Goal: Information Seeking & Learning: Learn about a topic

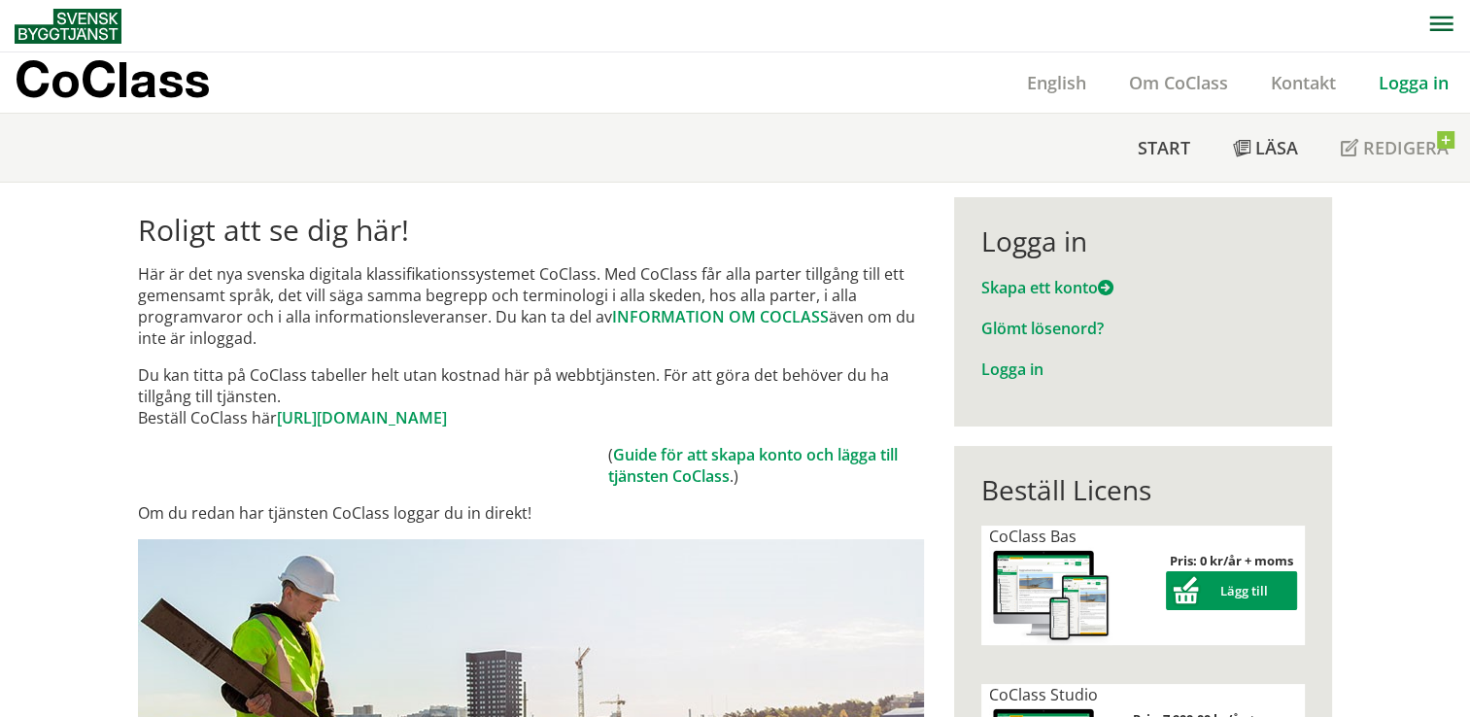
click at [1434, 90] on link "Logga in" at bounding box center [1413, 82] width 113 height 23
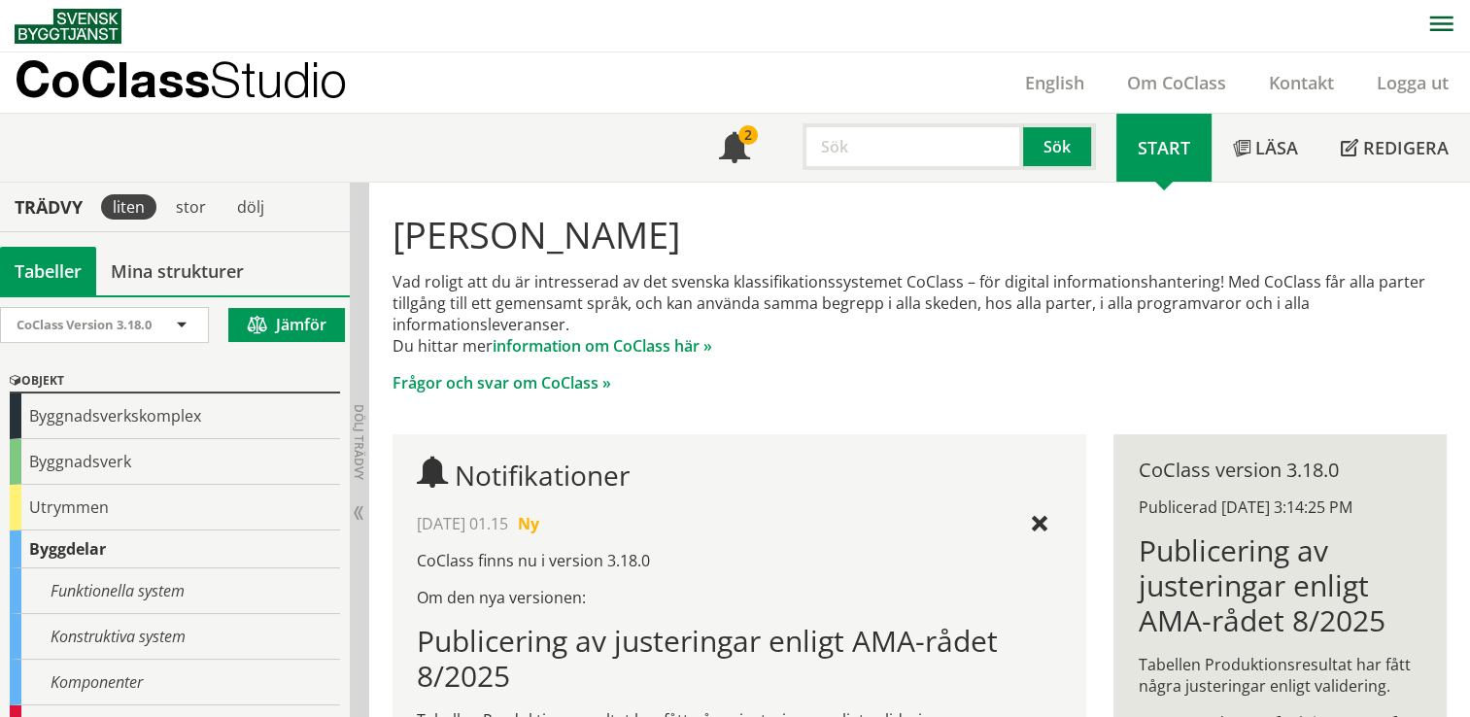
click at [882, 145] on input "text" at bounding box center [913, 146] width 221 height 47
type input "Brand"
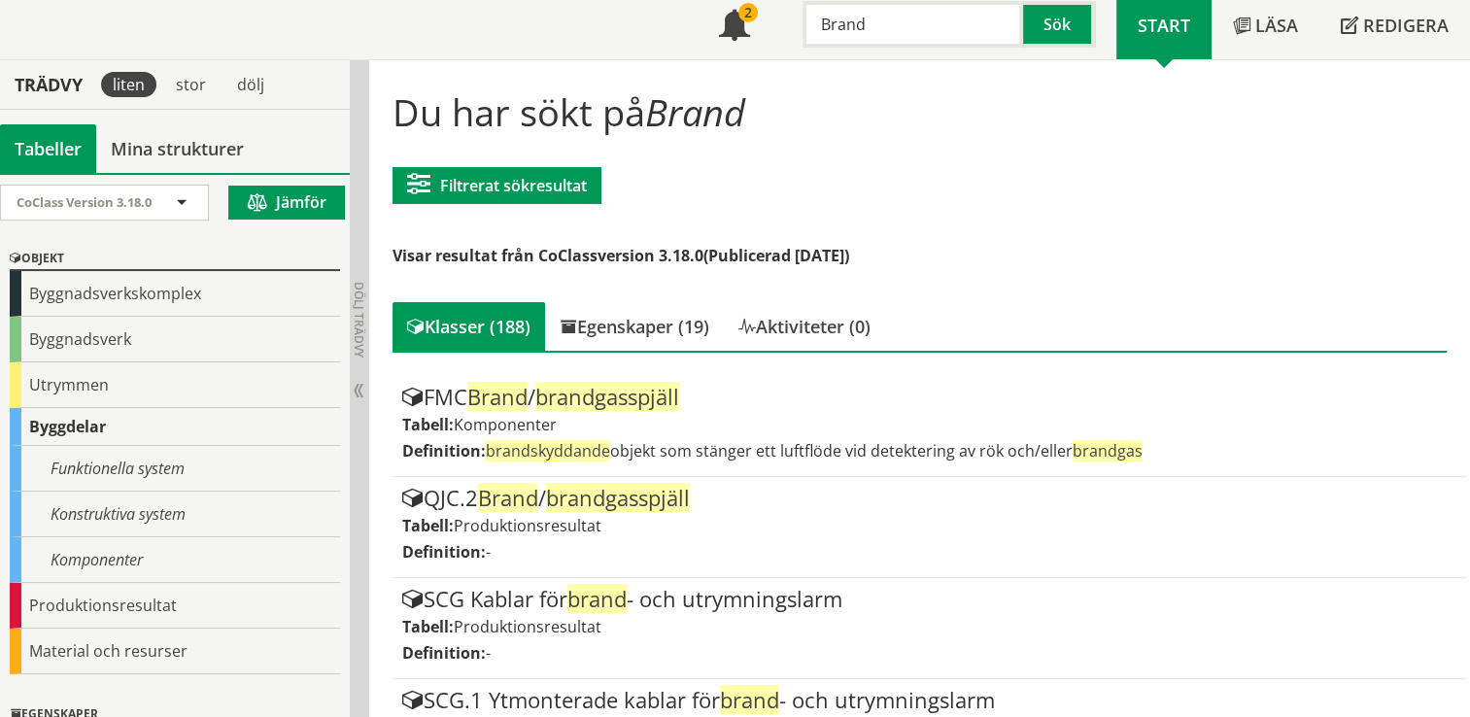
scroll to position [120, 0]
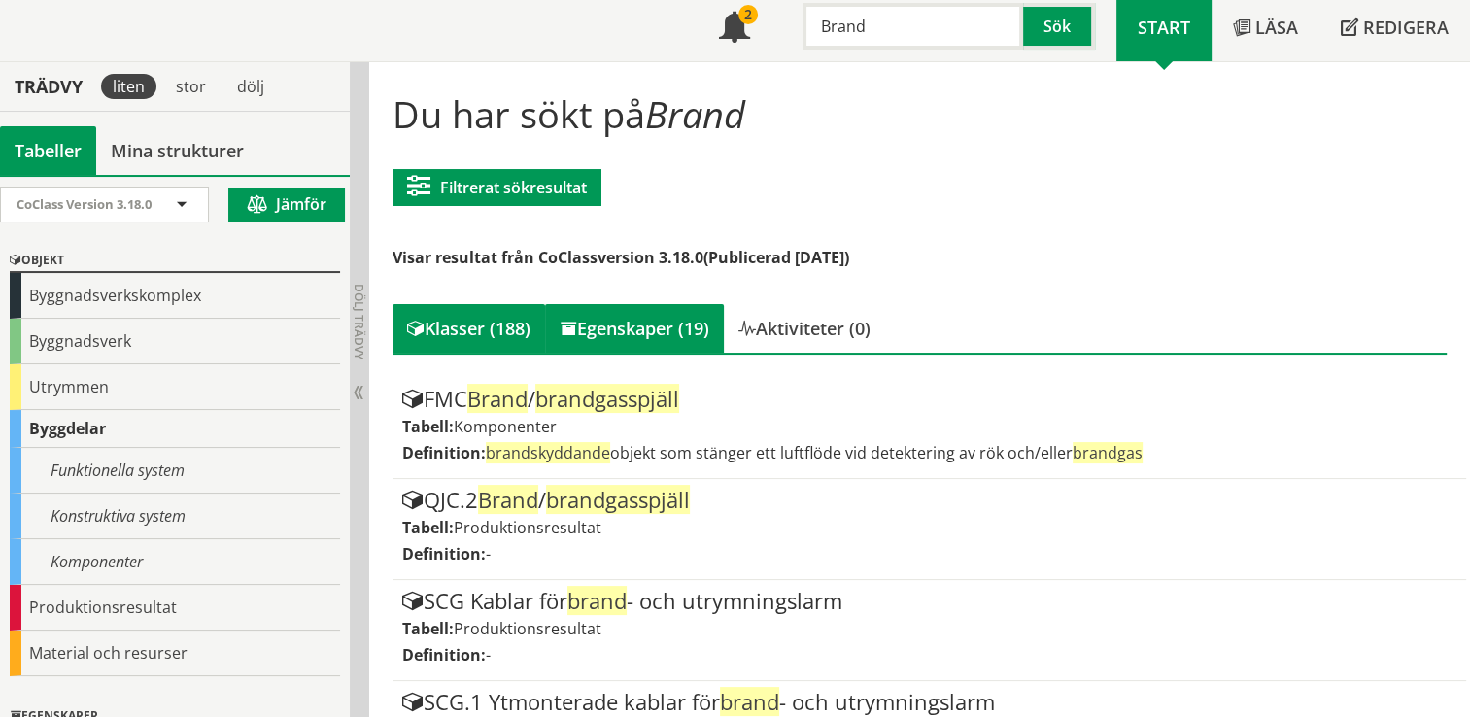
click at [656, 330] on div "Egenskaper (19)" at bounding box center [634, 328] width 179 height 49
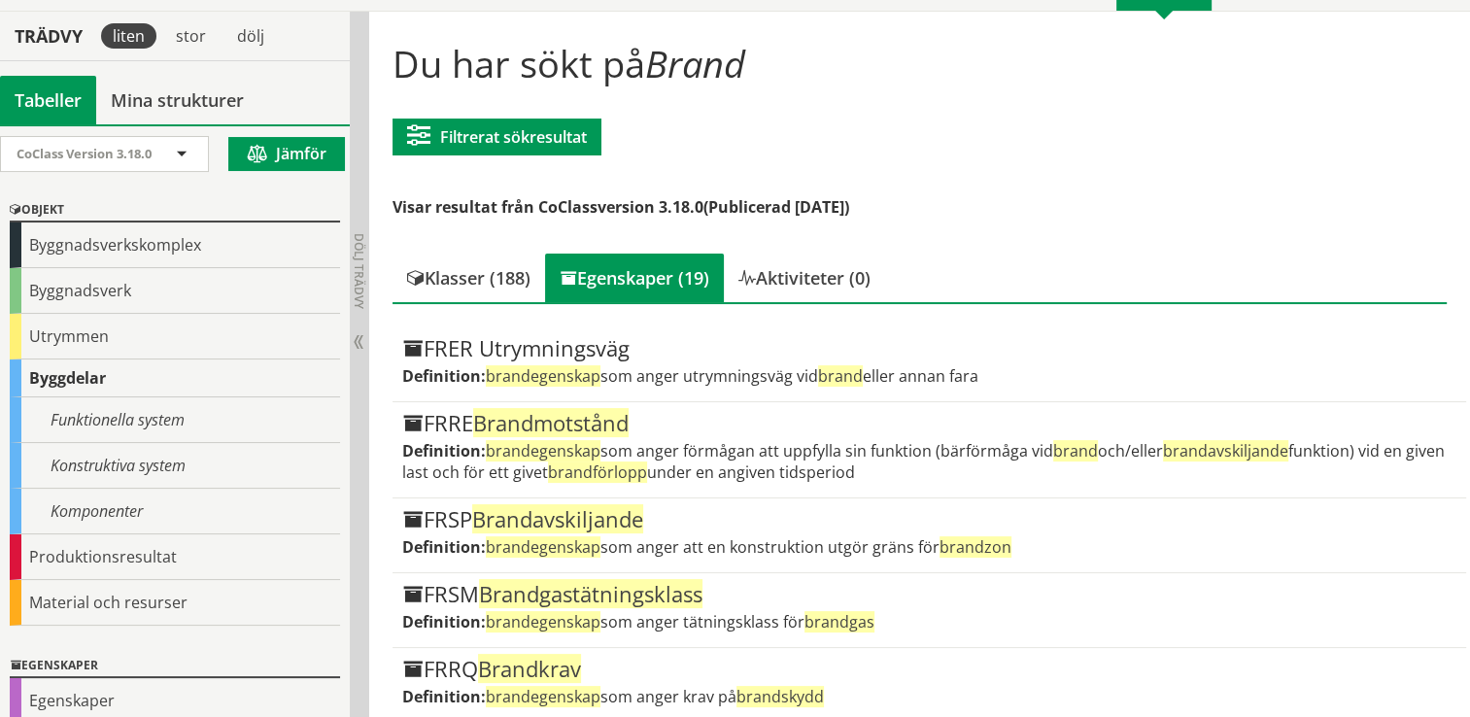
scroll to position [171, 0]
click at [842, 289] on div "Aktiviteter (0)" at bounding box center [804, 278] width 161 height 49
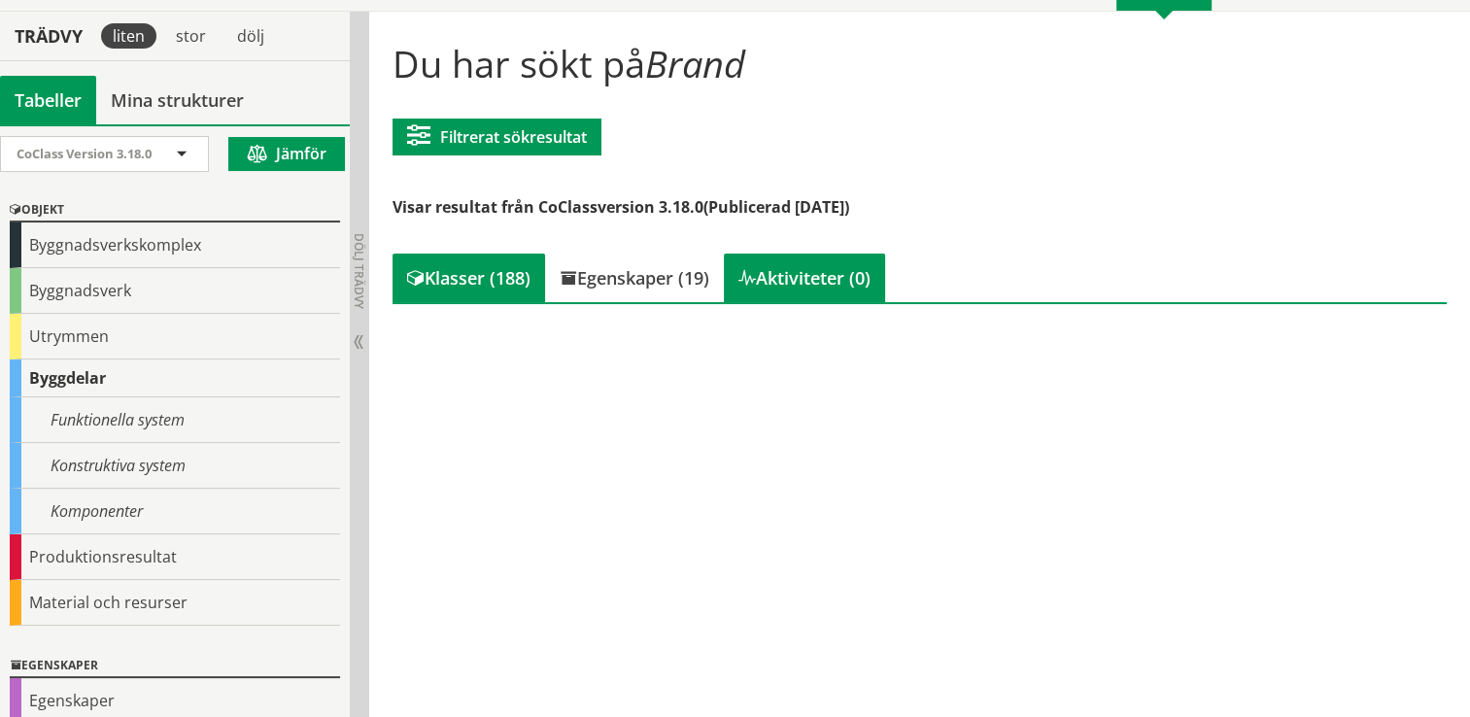
click at [473, 271] on div "Klasser (188)" at bounding box center [469, 278] width 153 height 49
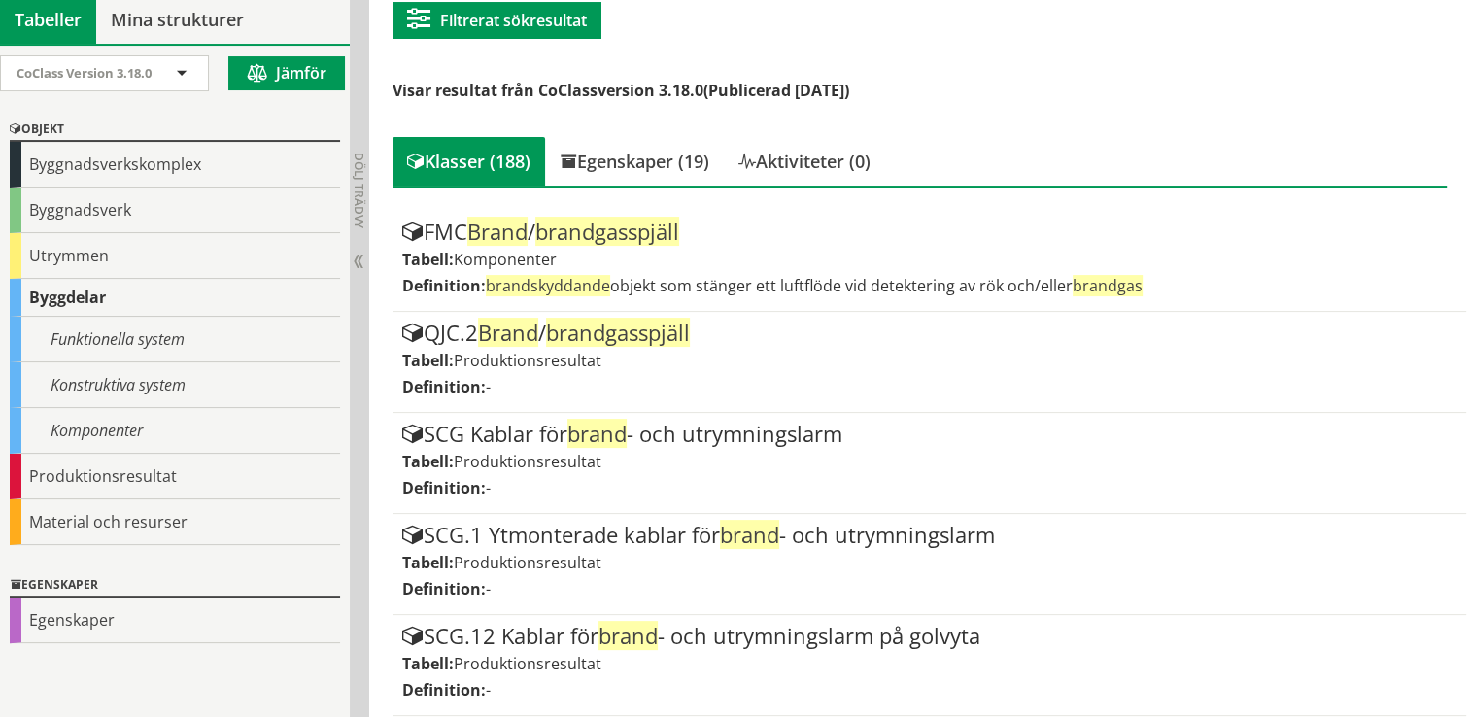
scroll to position [214, 0]
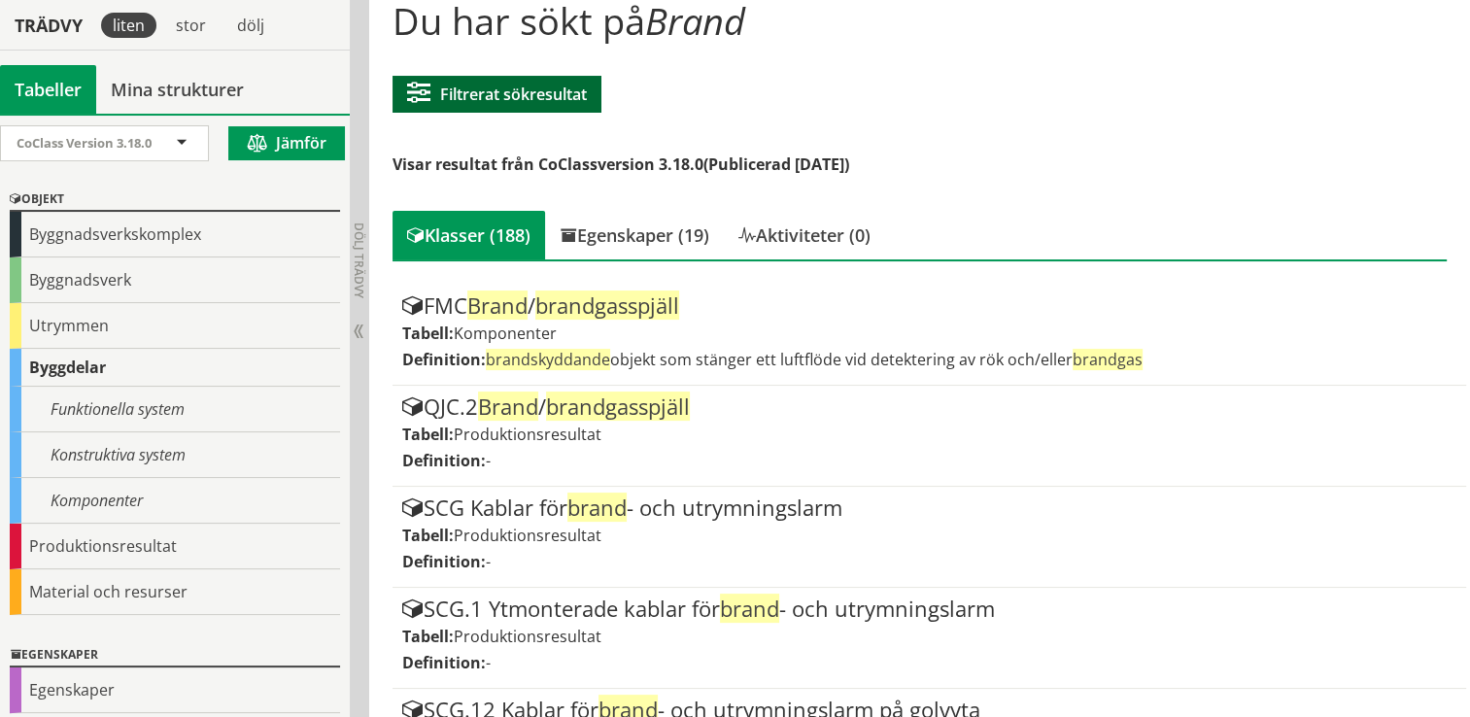
click at [524, 84] on button "Filtrerat sökresultat" at bounding box center [497, 94] width 209 height 37
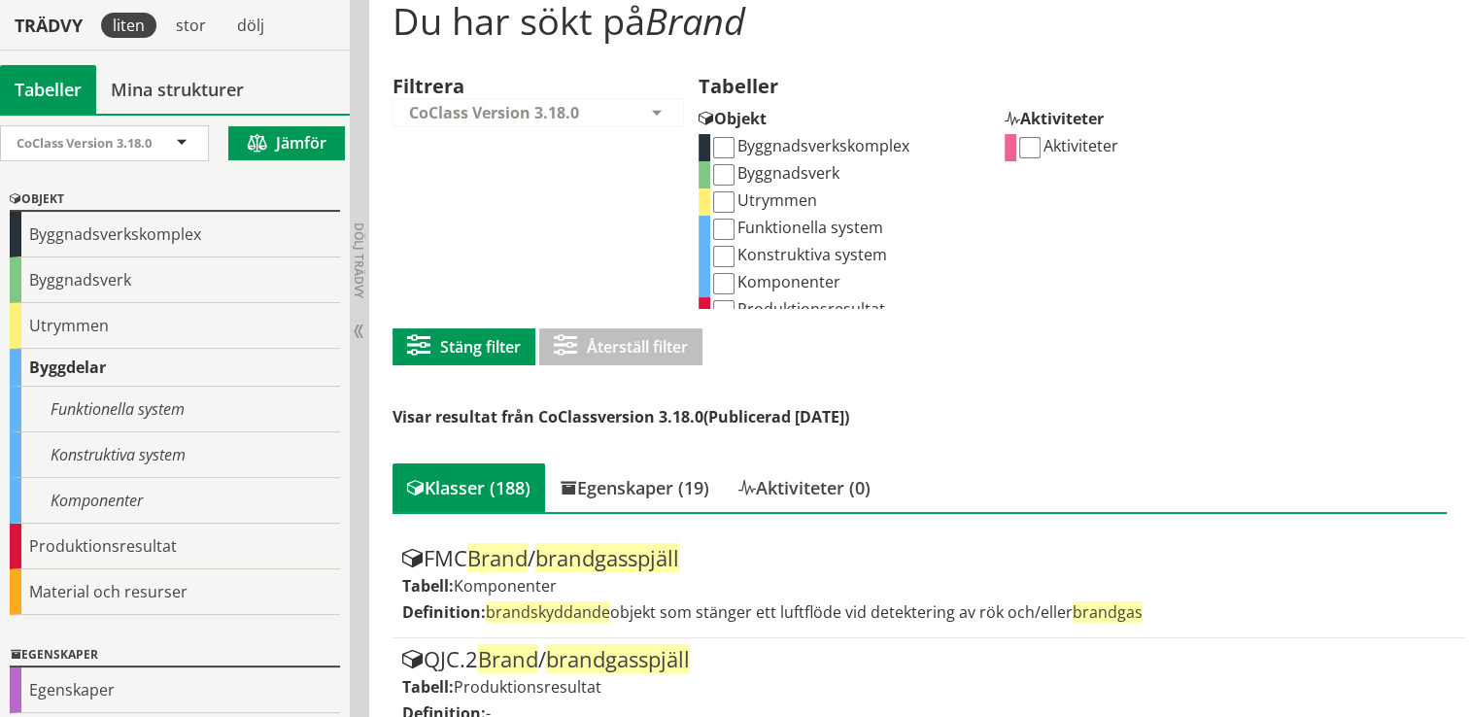
scroll to position [43, 0]
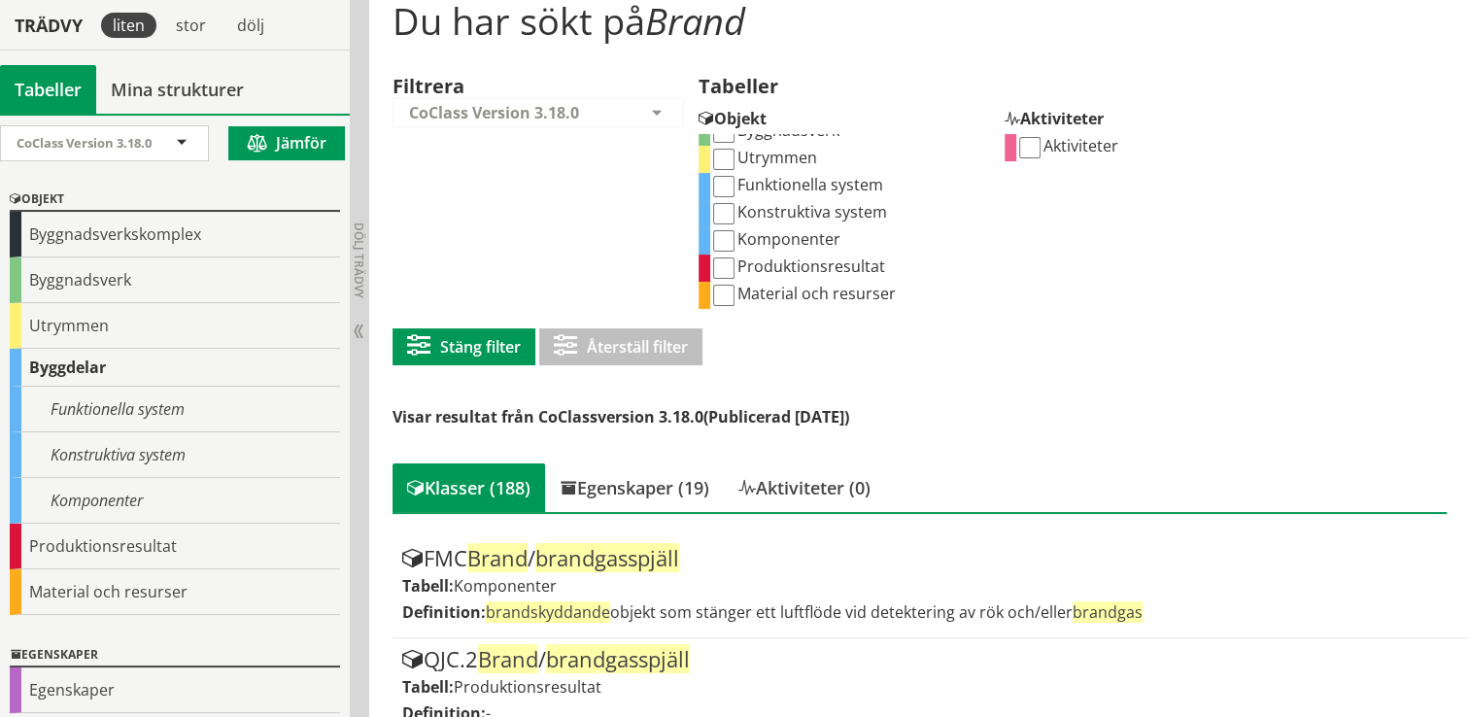
click at [723, 210] on input "Konstruktiva system" at bounding box center [723, 213] width 21 height 21
checkbox input "true"
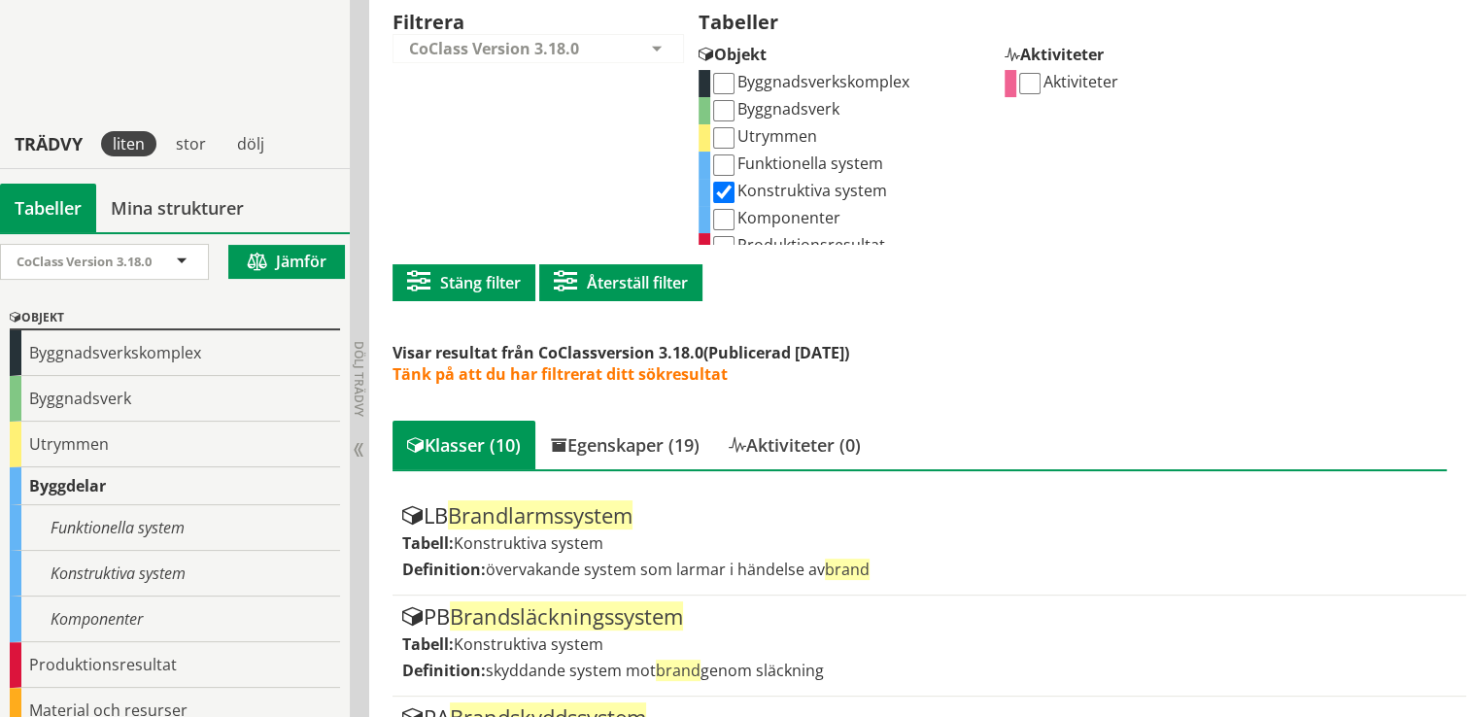
scroll to position [258, 0]
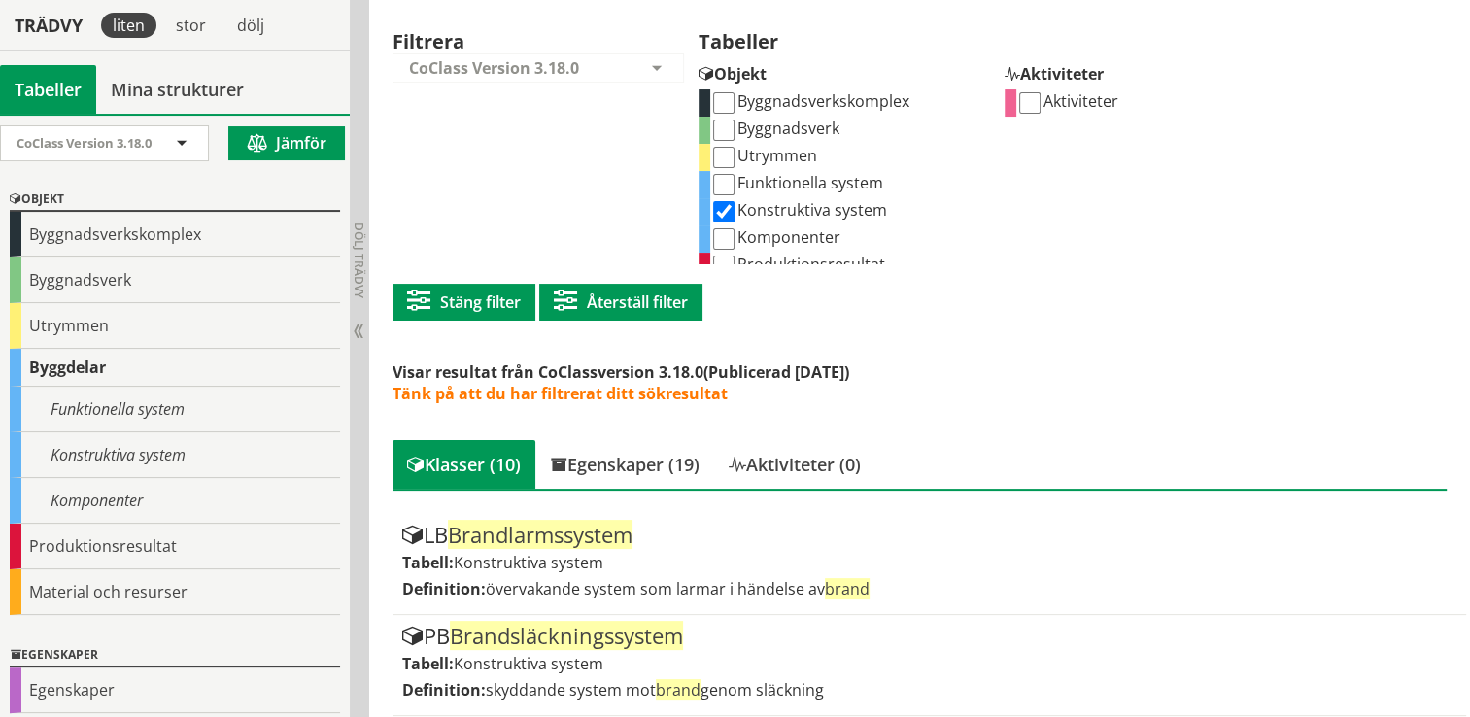
drag, startPoint x: 731, startPoint y: 206, endPoint x: 725, endPoint y: 171, distance: 35.5
click at [725, 171] on div "Byggnadsverkskomplex Byggnadsverk Utrymmen Funktionella system Konstruktiva sys…" at bounding box center [845, 176] width 292 height 175
click at [725, 182] on input "Funktionella system" at bounding box center [723, 184] width 21 height 21
checkbox input "true"
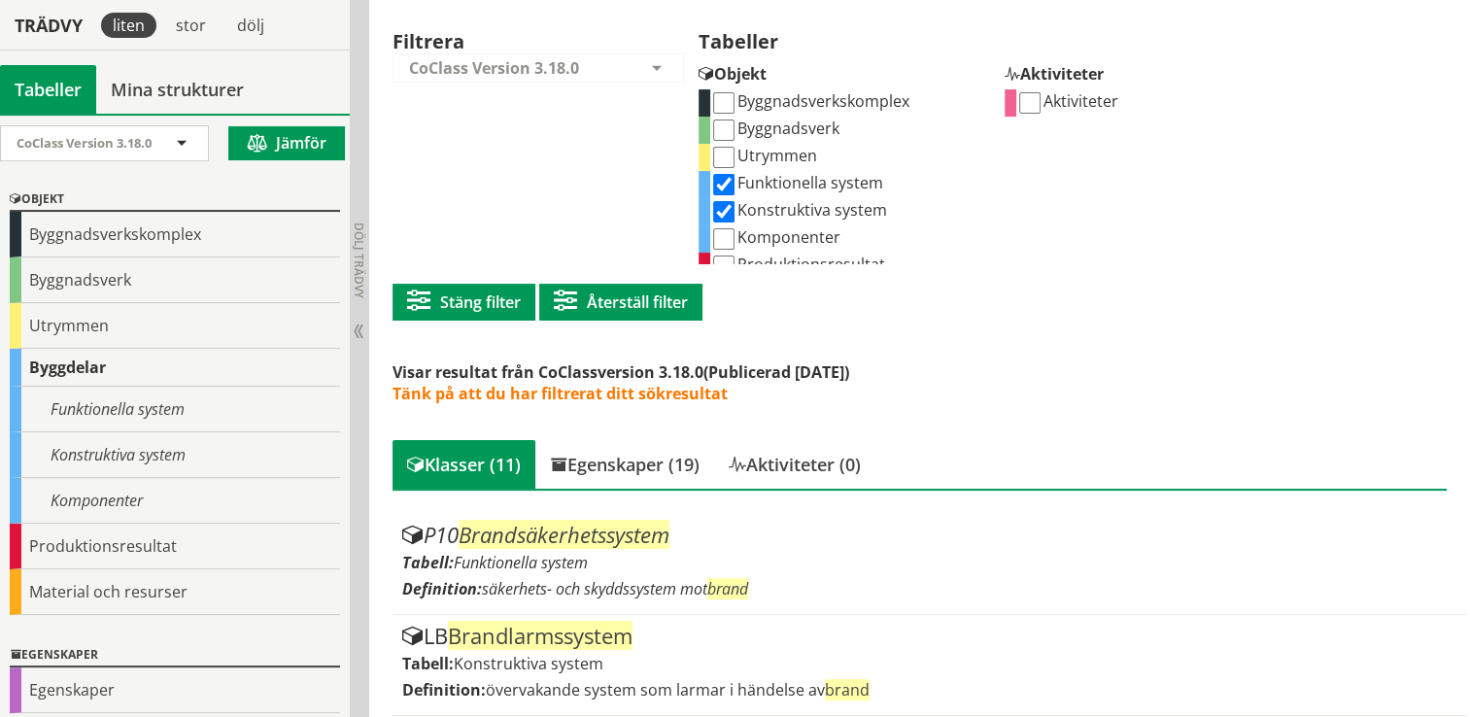
click at [721, 202] on input "Konstruktiva system" at bounding box center [723, 211] width 21 height 21
checkbox input "false"
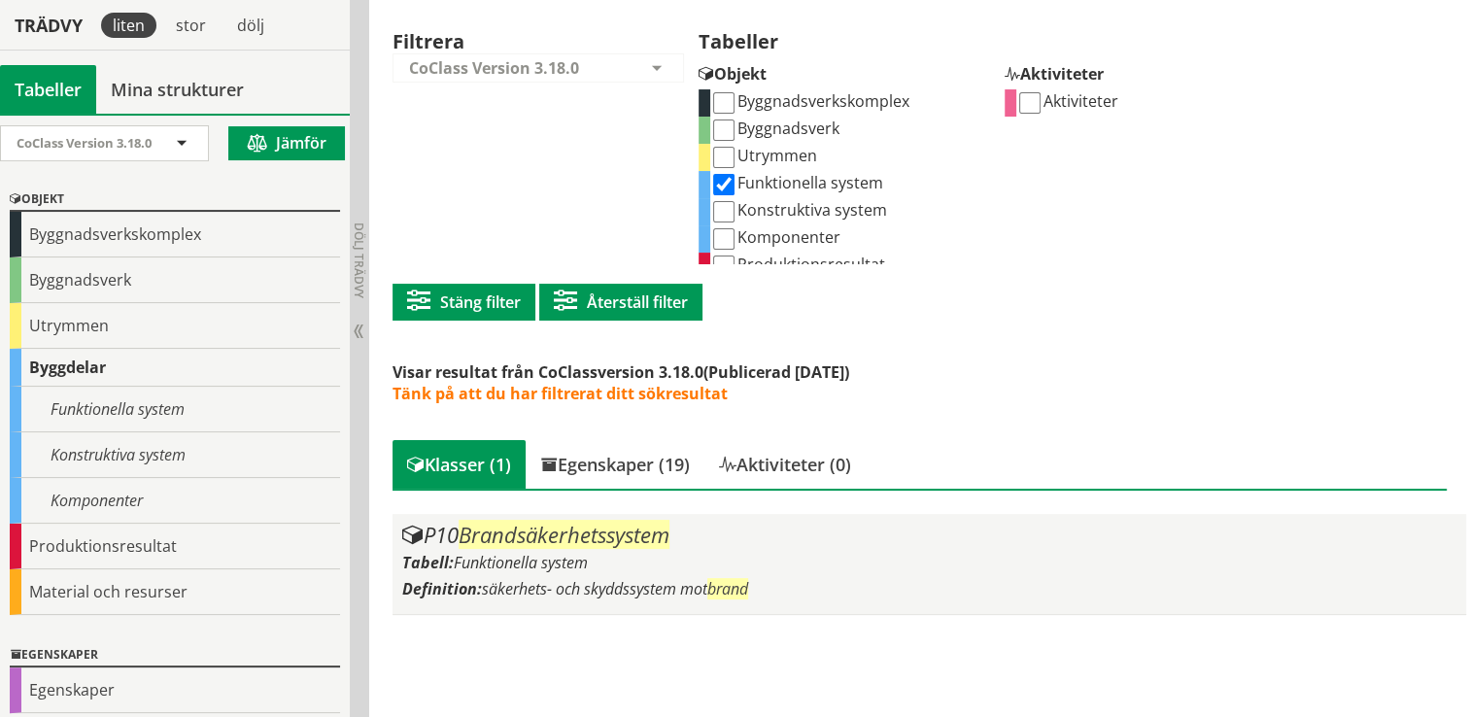
drag, startPoint x: 732, startPoint y: 556, endPoint x: 580, endPoint y: 543, distance: 152.1
click at [580, 543] on span "Brandsäkerhetssystem" at bounding box center [564, 534] width 211 height 29
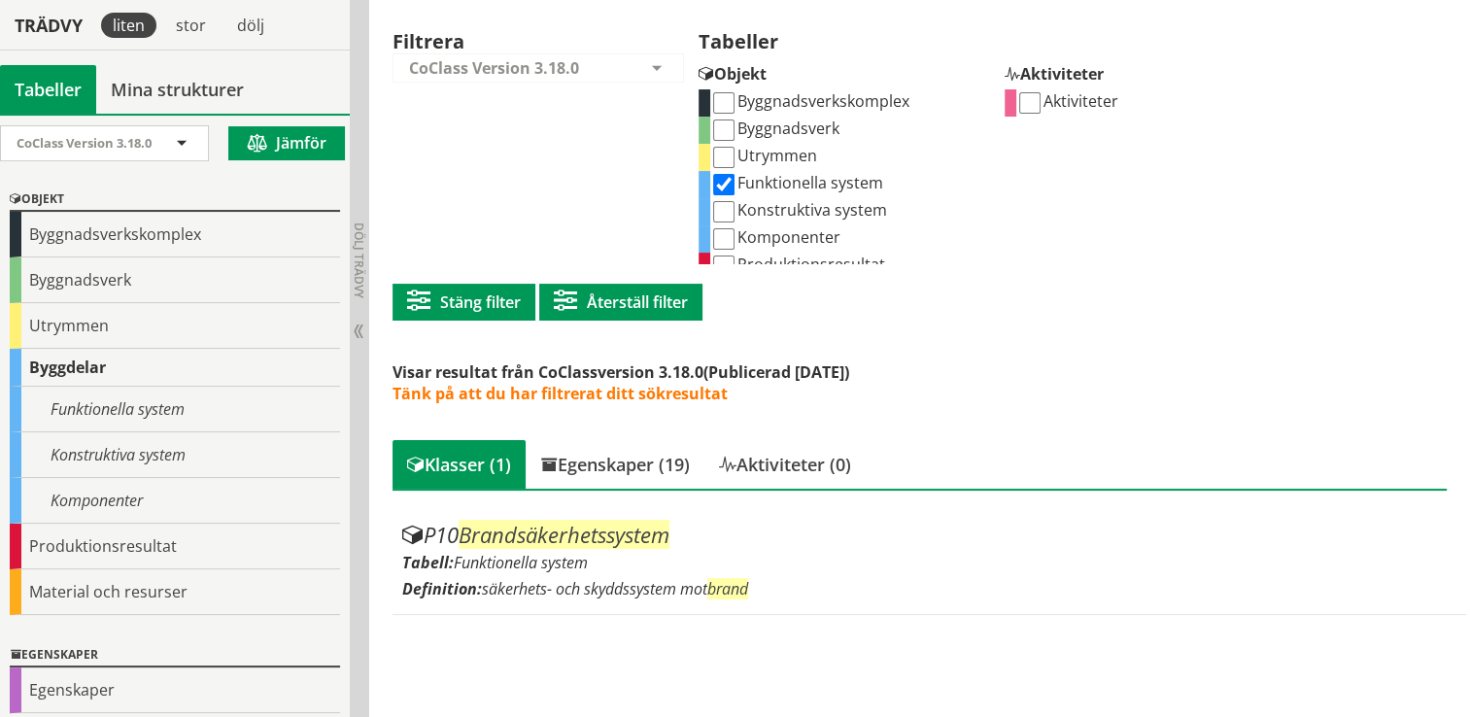
click at [726, 185] on input "Funktionella system" at bounding box center [723, 184] width 21 height 21
checkbox input "false"
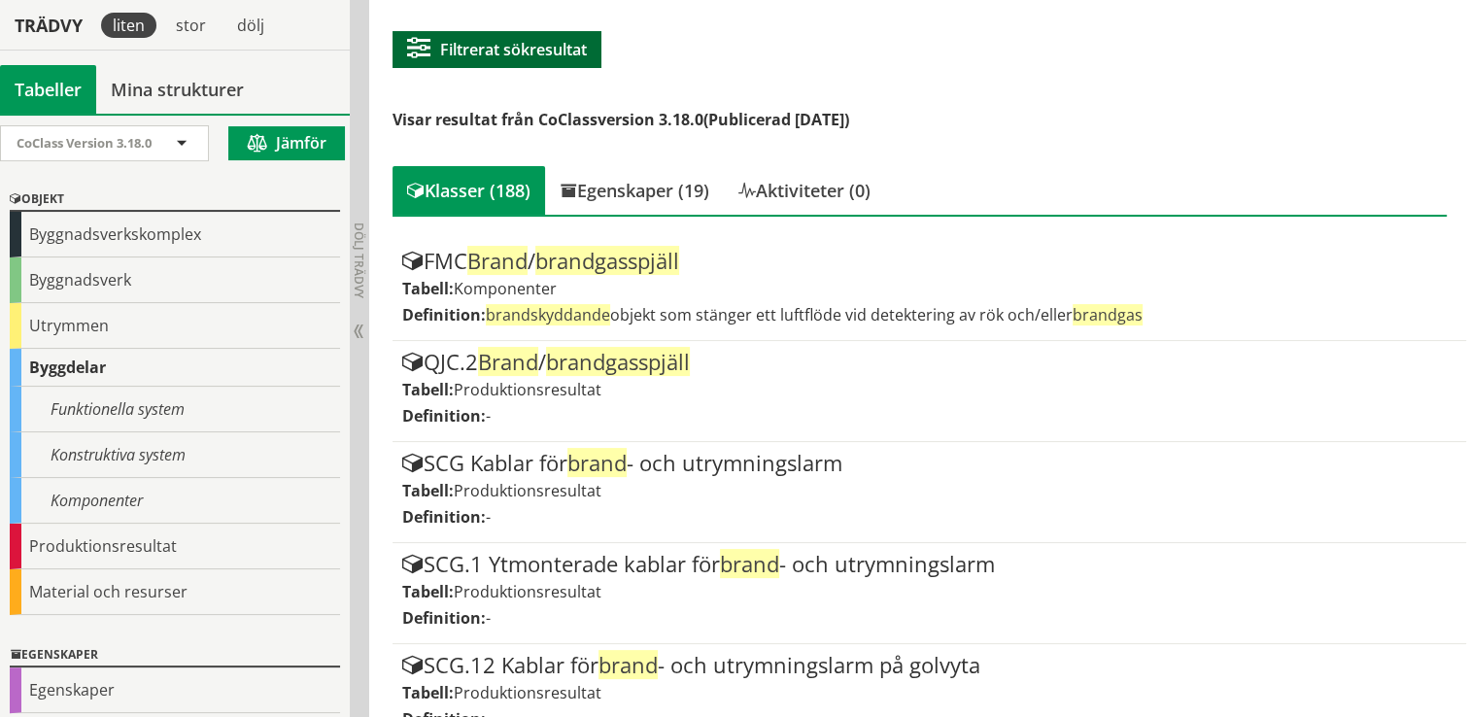
click at [474, 44] on button "Filtrerat sökresultat" at bounding box center [497, 49] width 209 height 37
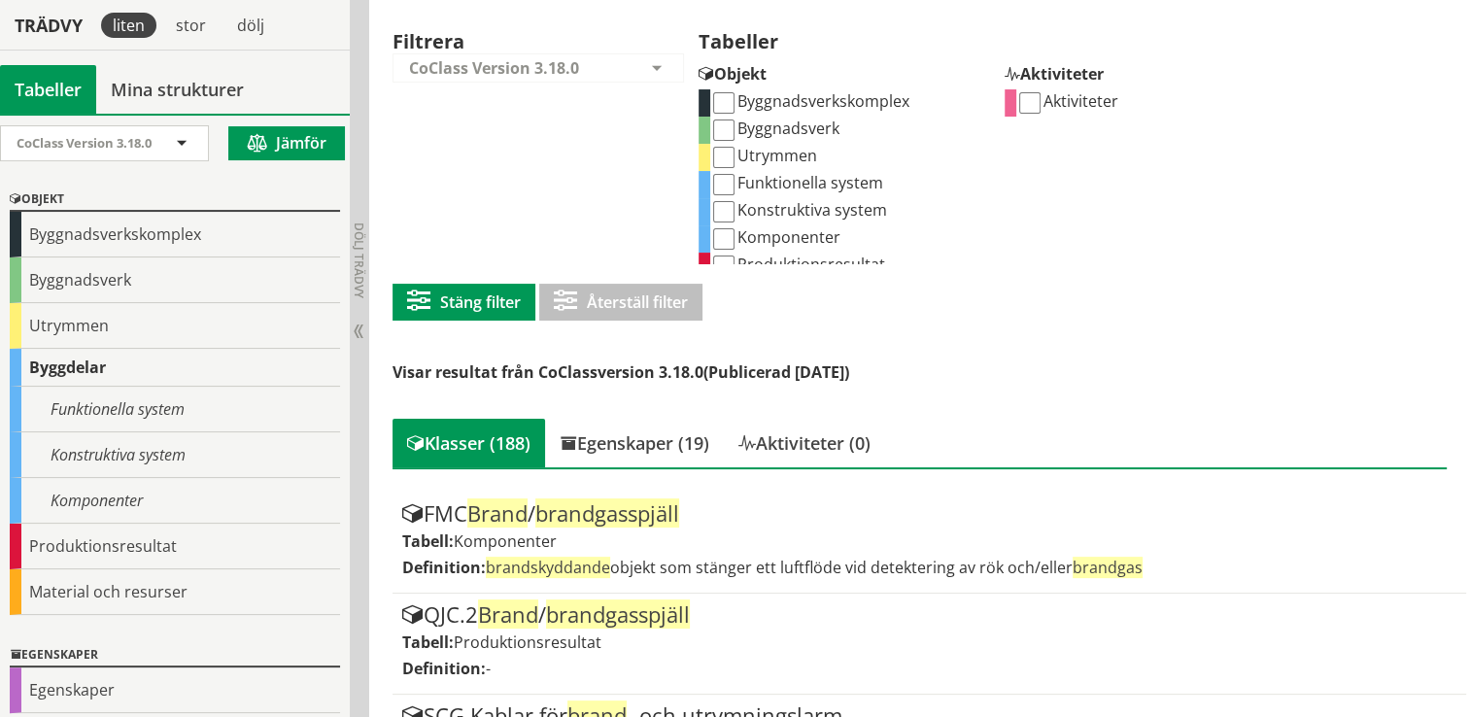
click at [727, 212] on input "Konstruktiva system" at bounding box center [723, 211] width 21 height 21
checkbox input "true"
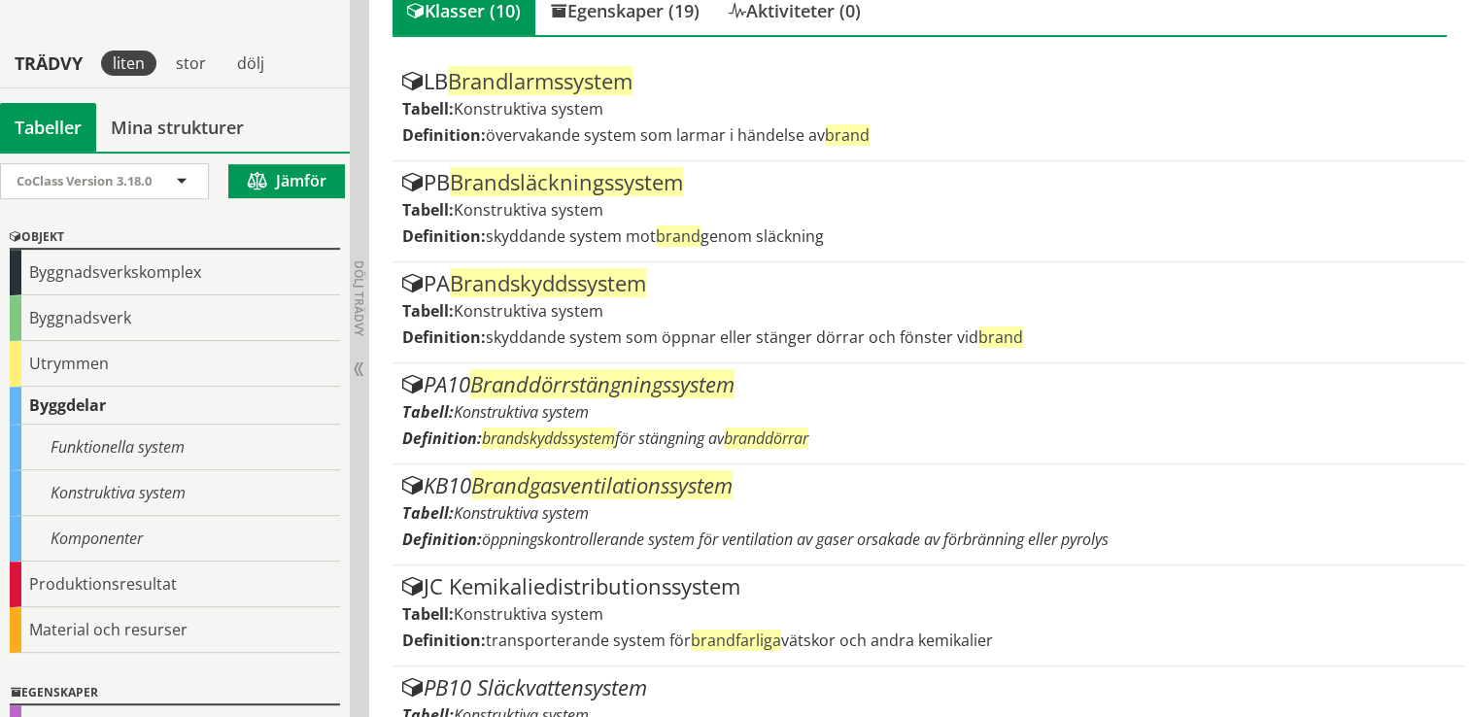
scroll to position [711, 0]
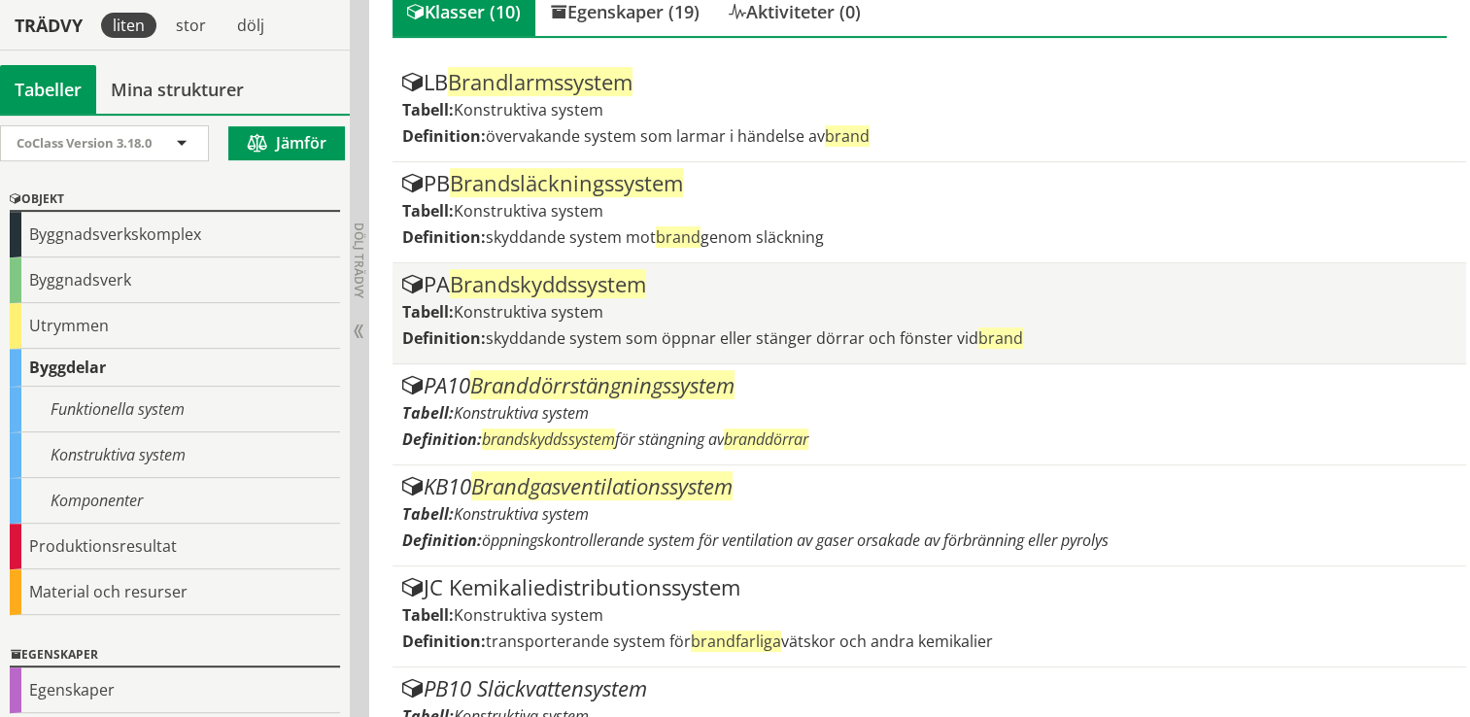
click at [646, 291] on span "Brandskyddssystem" at bounding box center [548, 283] width 196 height 29
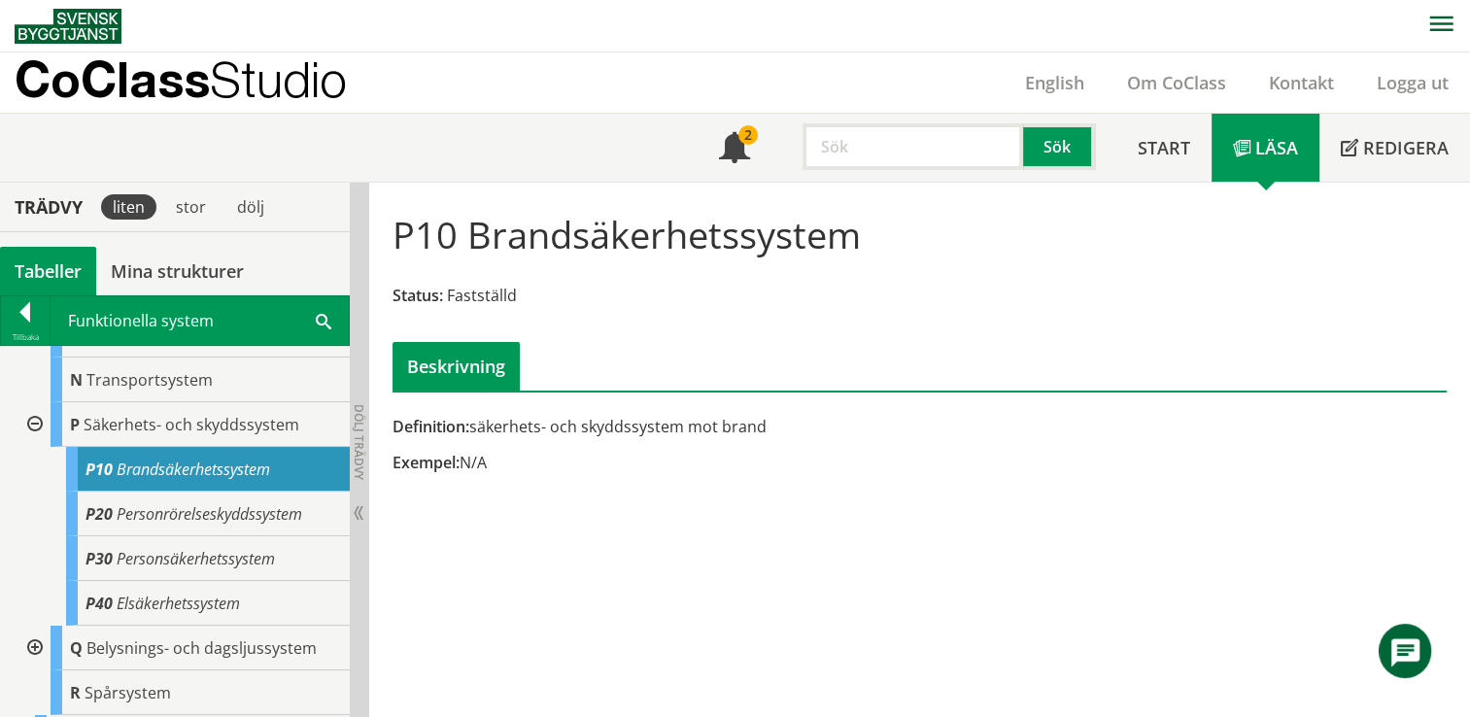
scroll to position [458, 0]
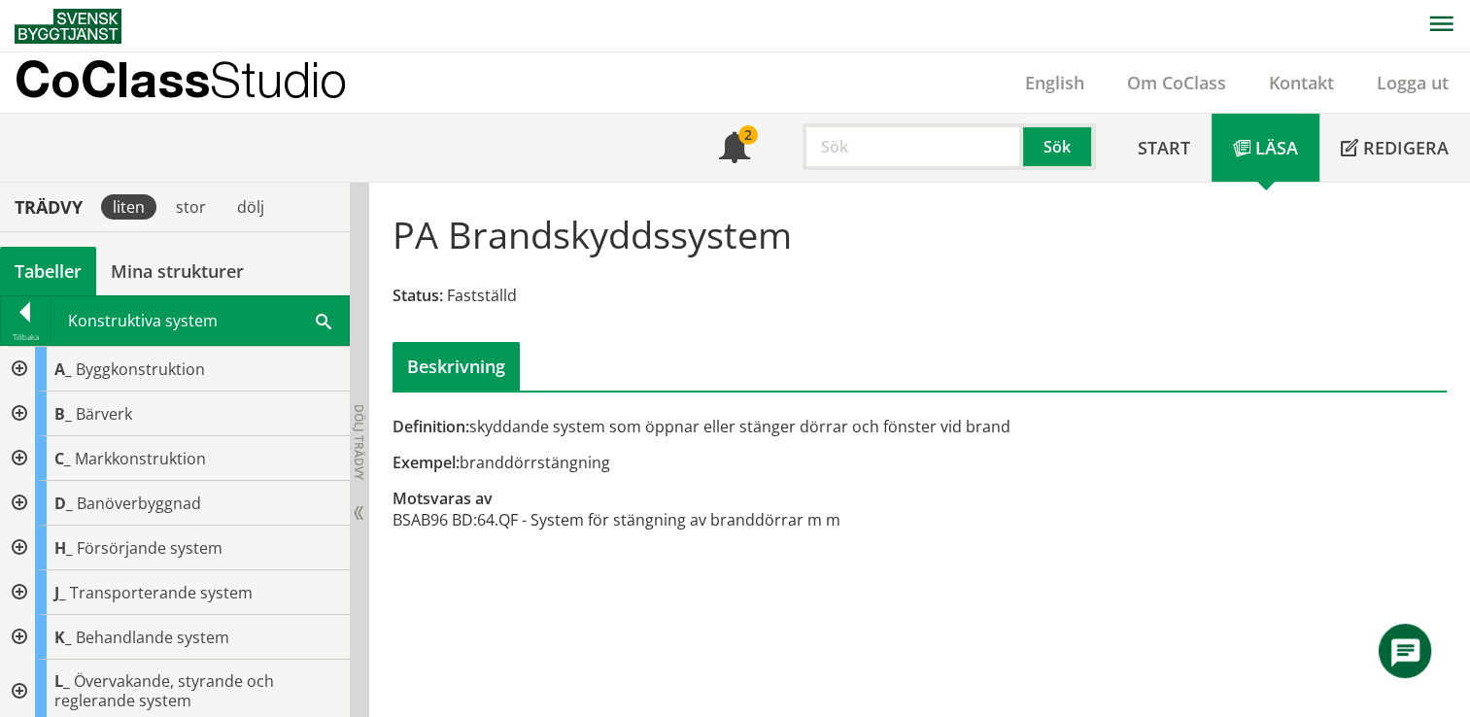
drag, startPoint x: 839, startPoint y: 527, endPoint x: 470, endPoint y: 499, distance: 369.3
click at [470, 499] on div "Definition: skyddande system som öppnar eller stänger dörrar och fönster vid br…" at bounding box center [739, 484] width 721 height 136
drag, startPoint x: 473, startPoint y: 510, endPoint x: 637, endPoint y: 514, distance: 164.3
click at [637, 514] on tr "BSAB96 BD: 64.QF - System för stängning av branddörrar m m" at bounding box center [617, 519] width 448 height 21
click at [949, 148] on input "text" at bounding box center [913, 146] width 221 height 47
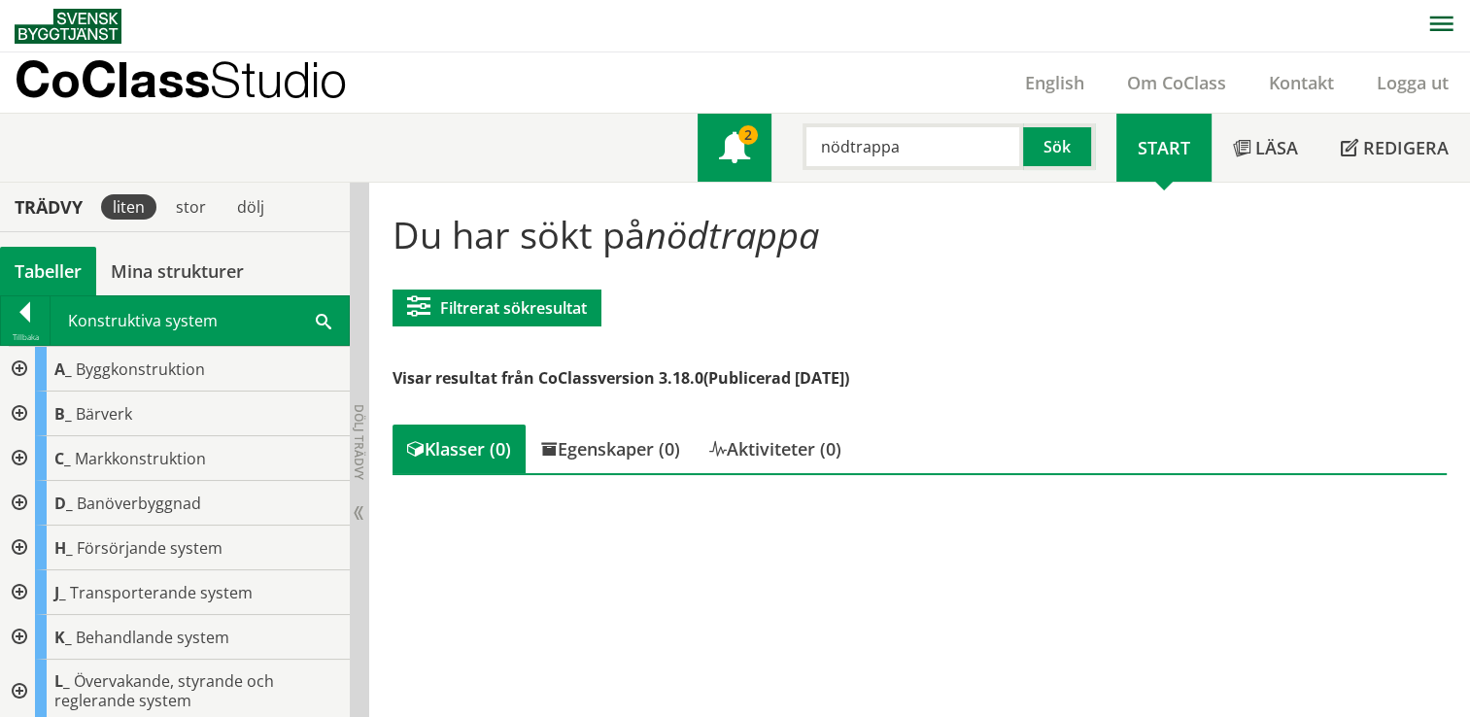
drag, startPoint x: 901, startPoint y: 155, endPoint x: 744, endPoint y: 126, distance: 159.1
click at [744, 126] on div "Meny 2 nödtrappa Sök" at bounding box center [907, 148] width 419 height 68
type input "Trappa"
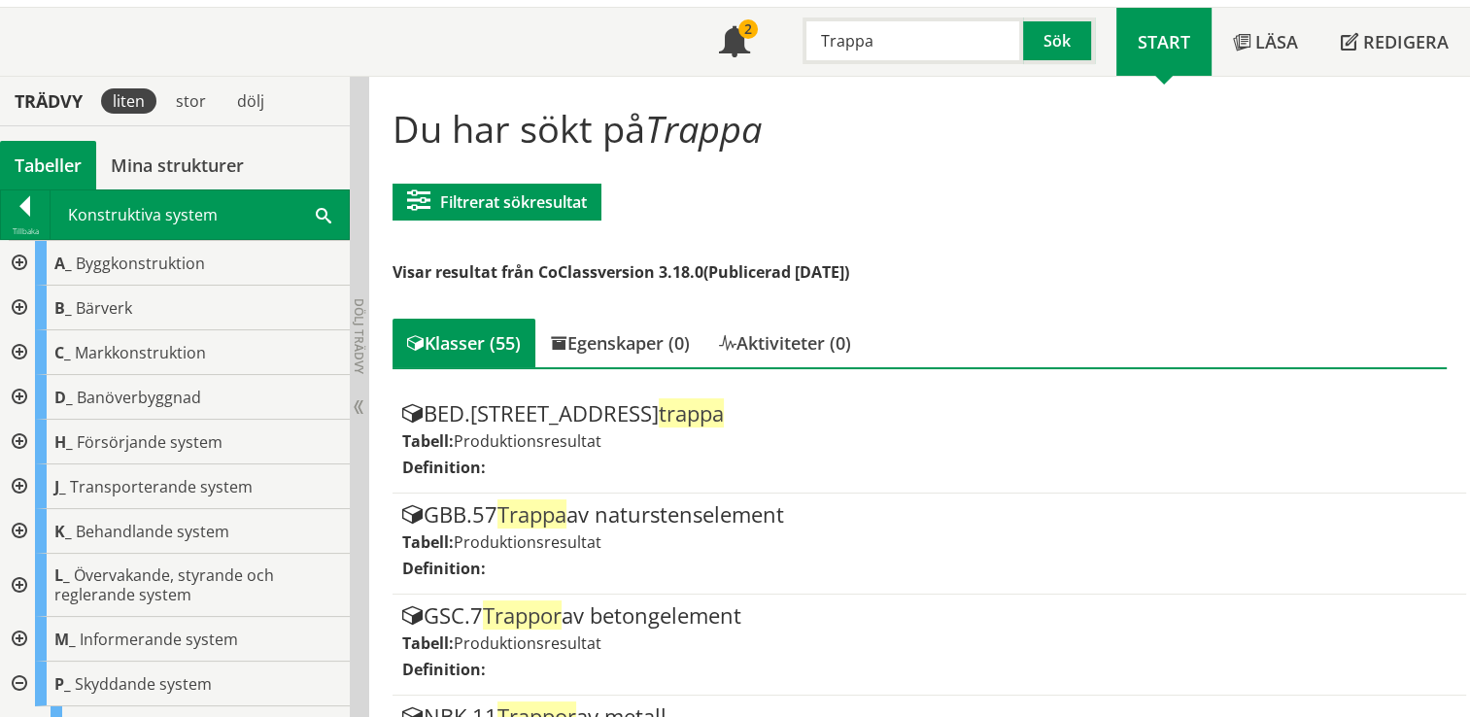
scroll to position [117, 0]
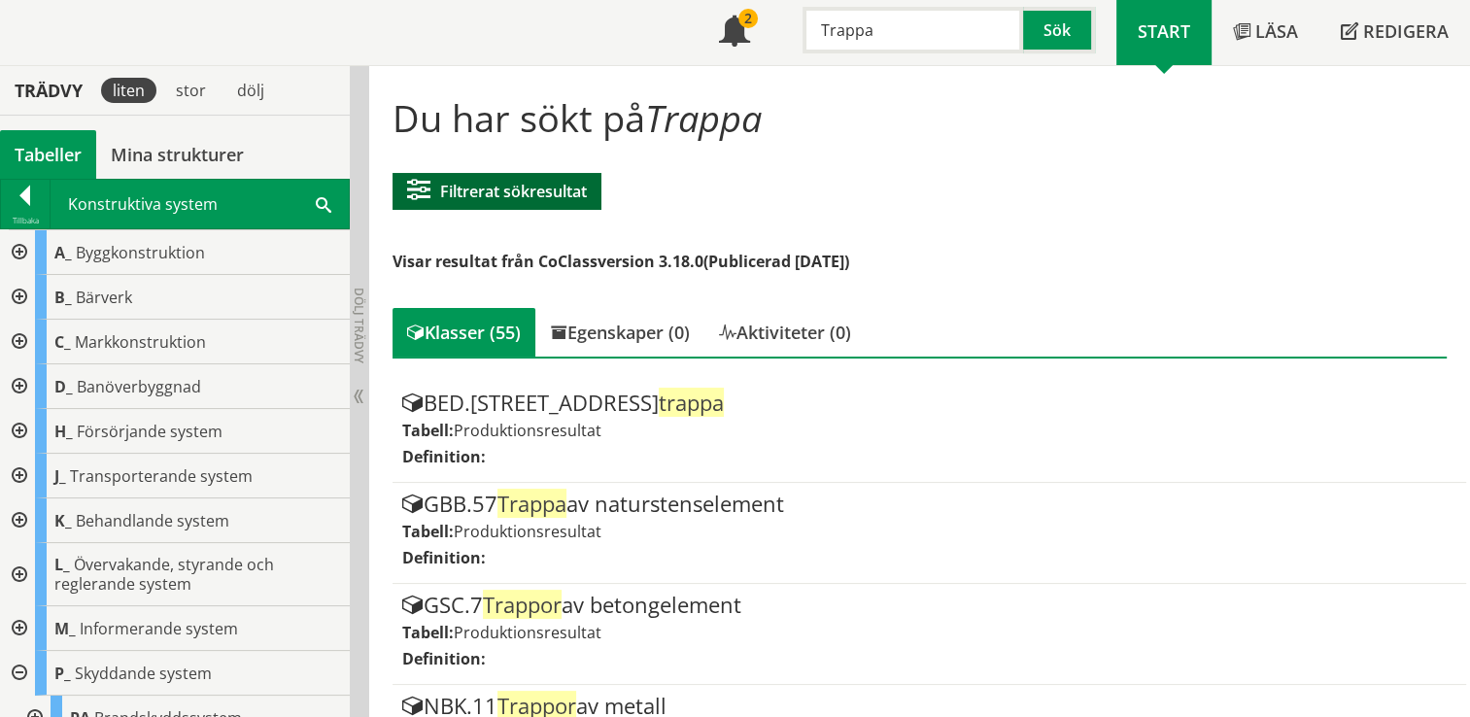
click at [536, 173] on button "Filtrerat sökresultat" at bounding box center [497, 191] width 209 height 37
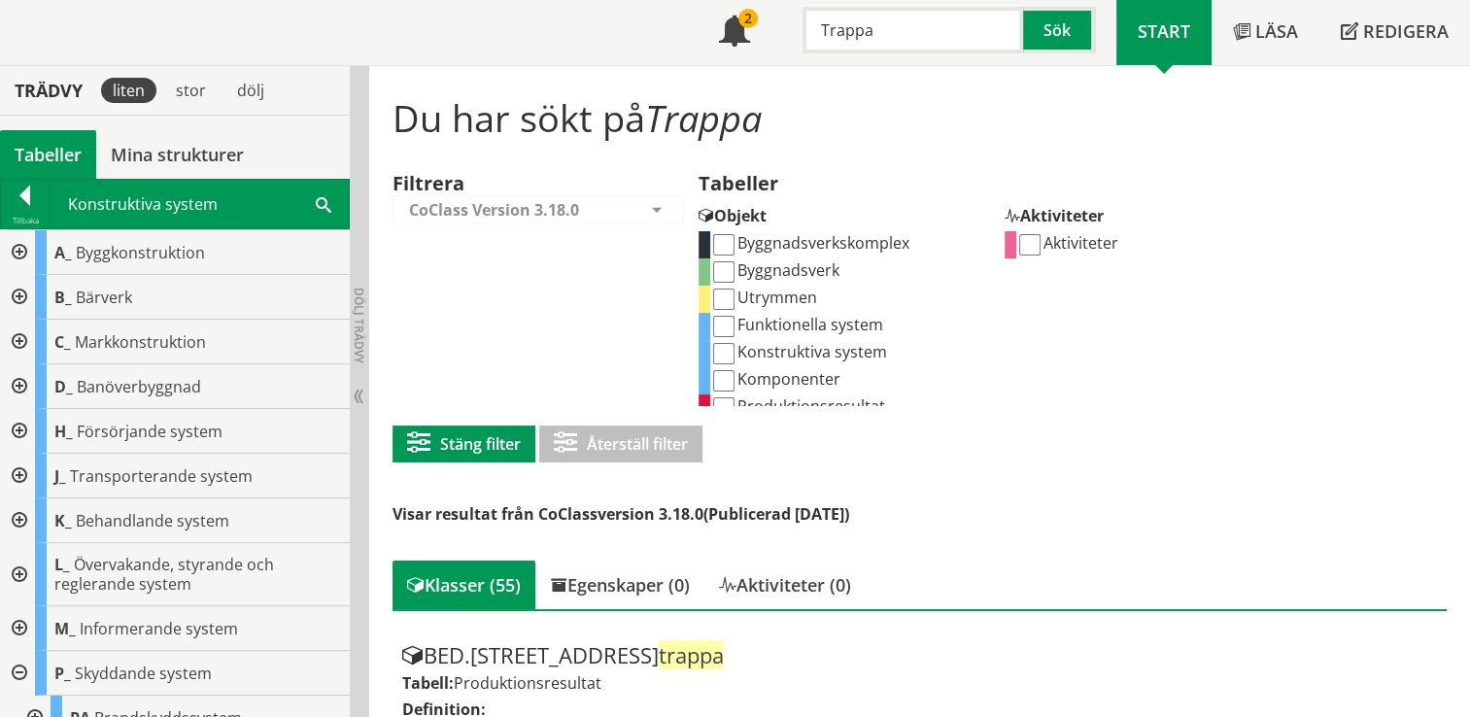
click at [715, 374] on input "Komponenter" at bounding box center [723, 380] width 21 height 21
checkbox input "true"
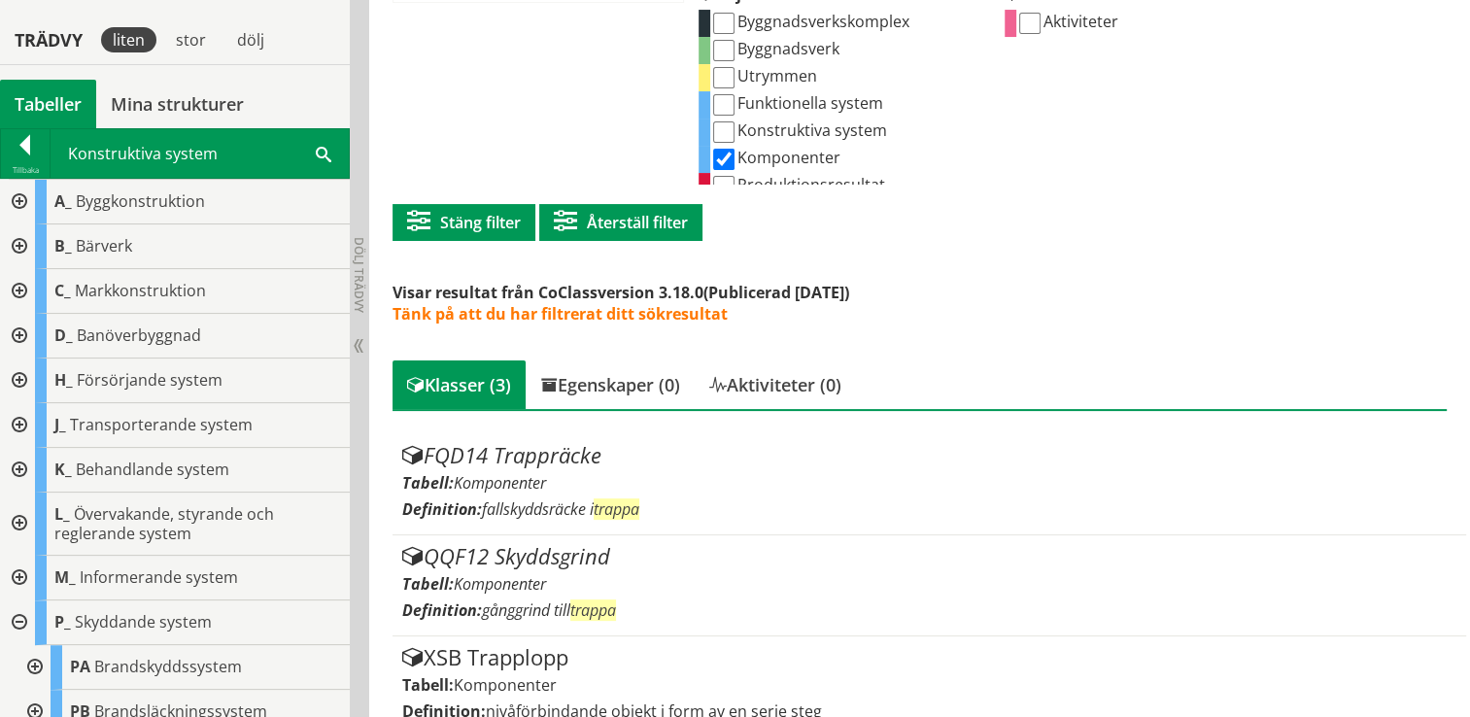
scroll to position [365, 0]
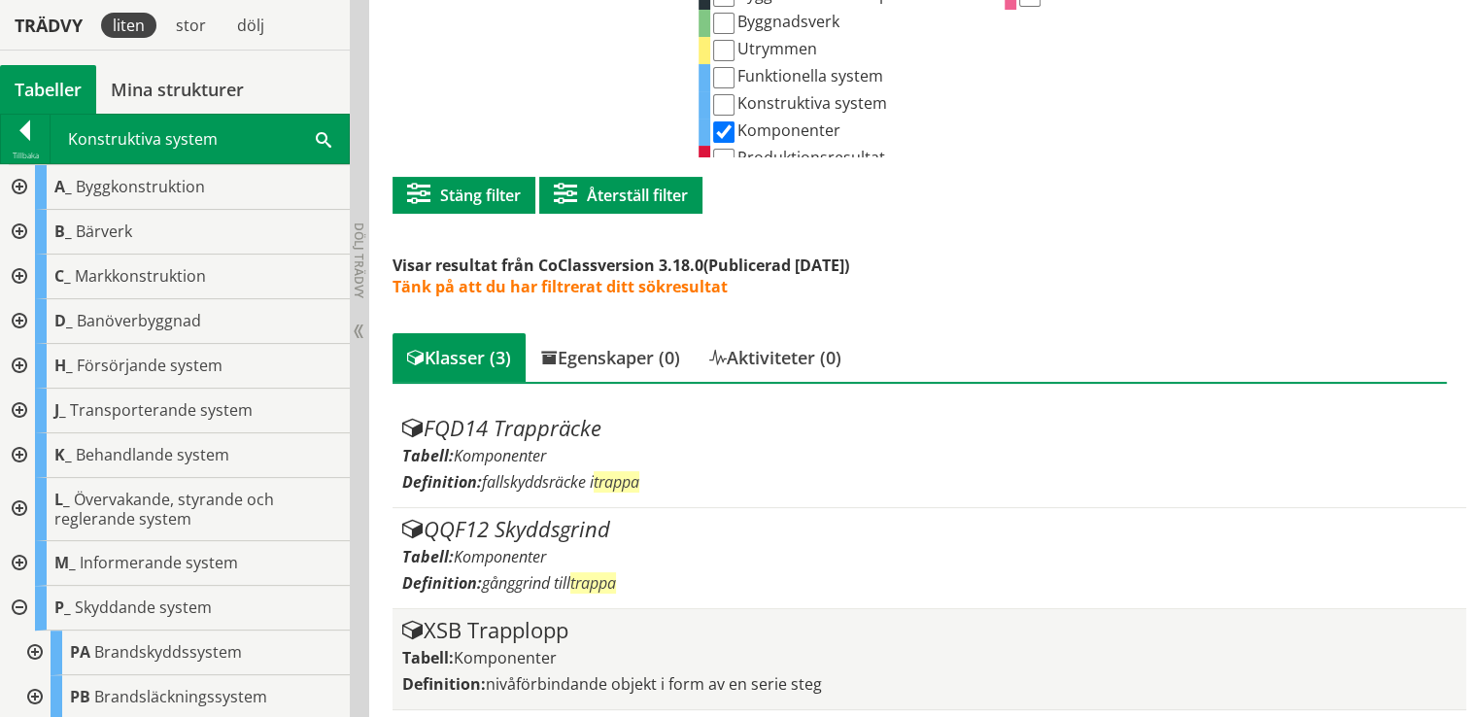
click at [678, 619] on div "XSB Trapplopp" at bounding box center [929, 630] width 1055 height 23
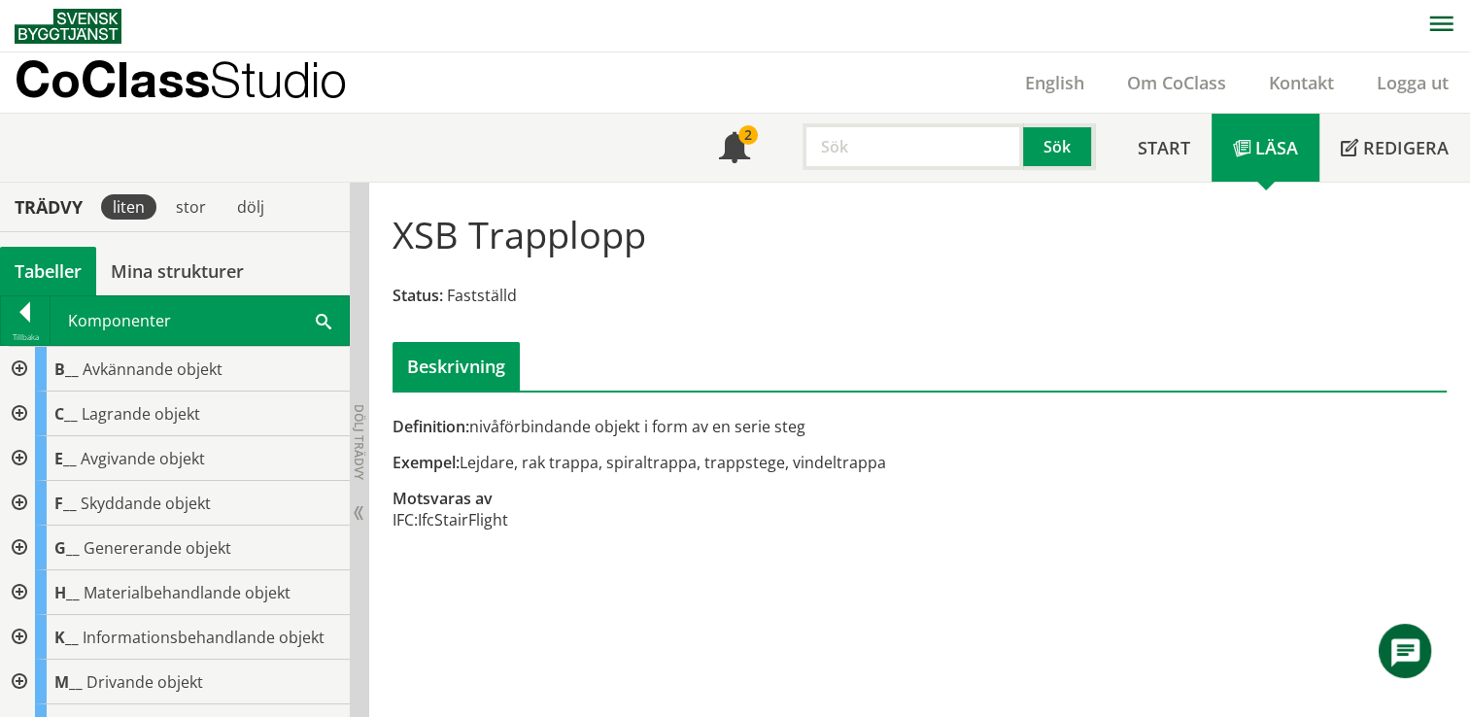
click at [878, 141] on input "text" at bounding box center [913, 146] width 221 height 47
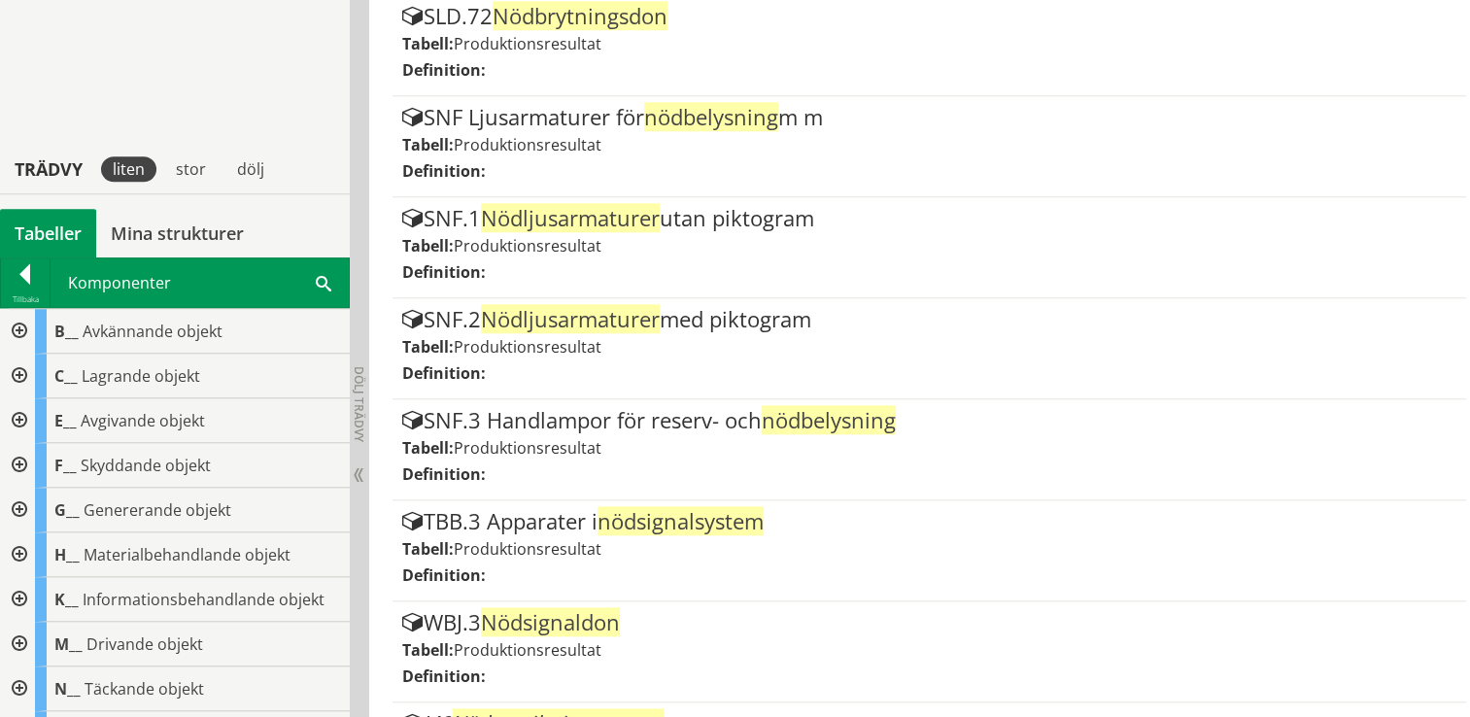
scroll to position [1928, 0]
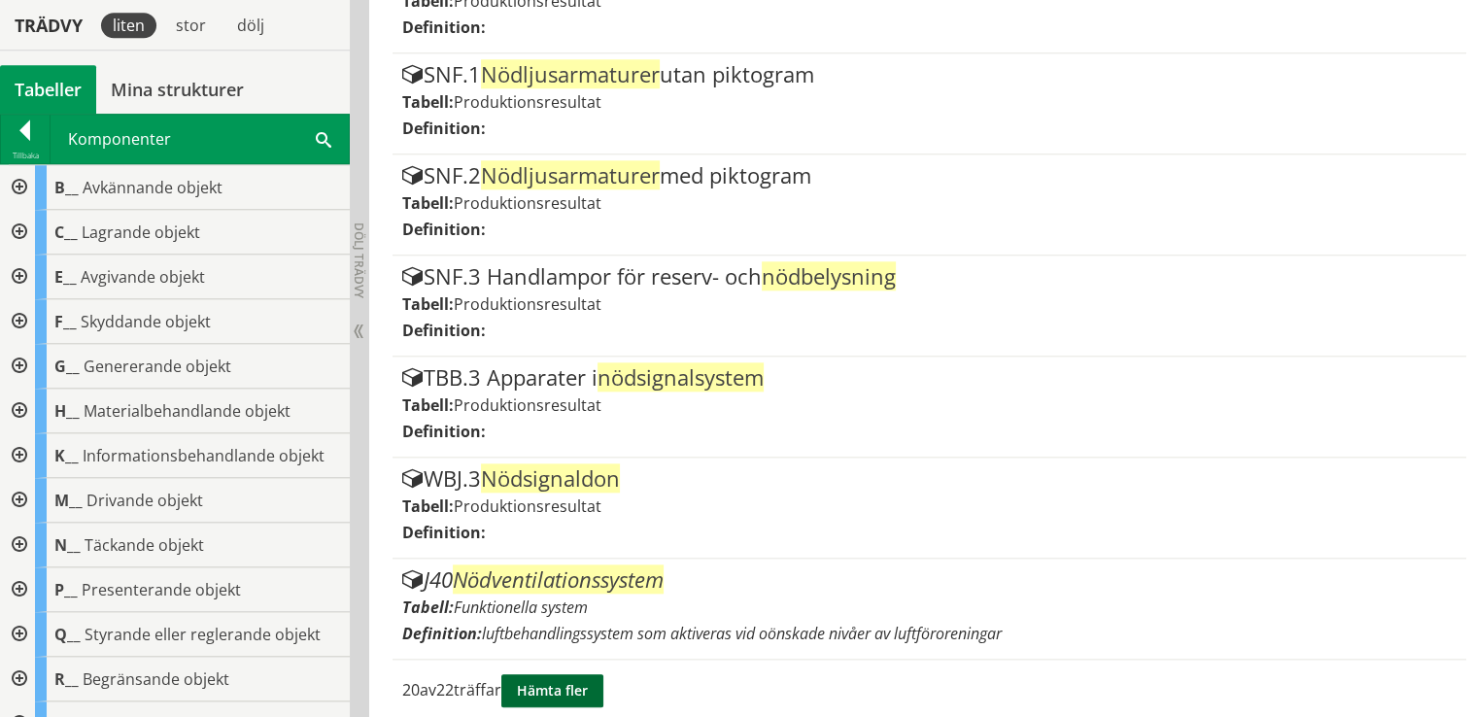
click at [562, 677] on button "Hämta fler" at bounding box center [552, 690] width 102 height 33
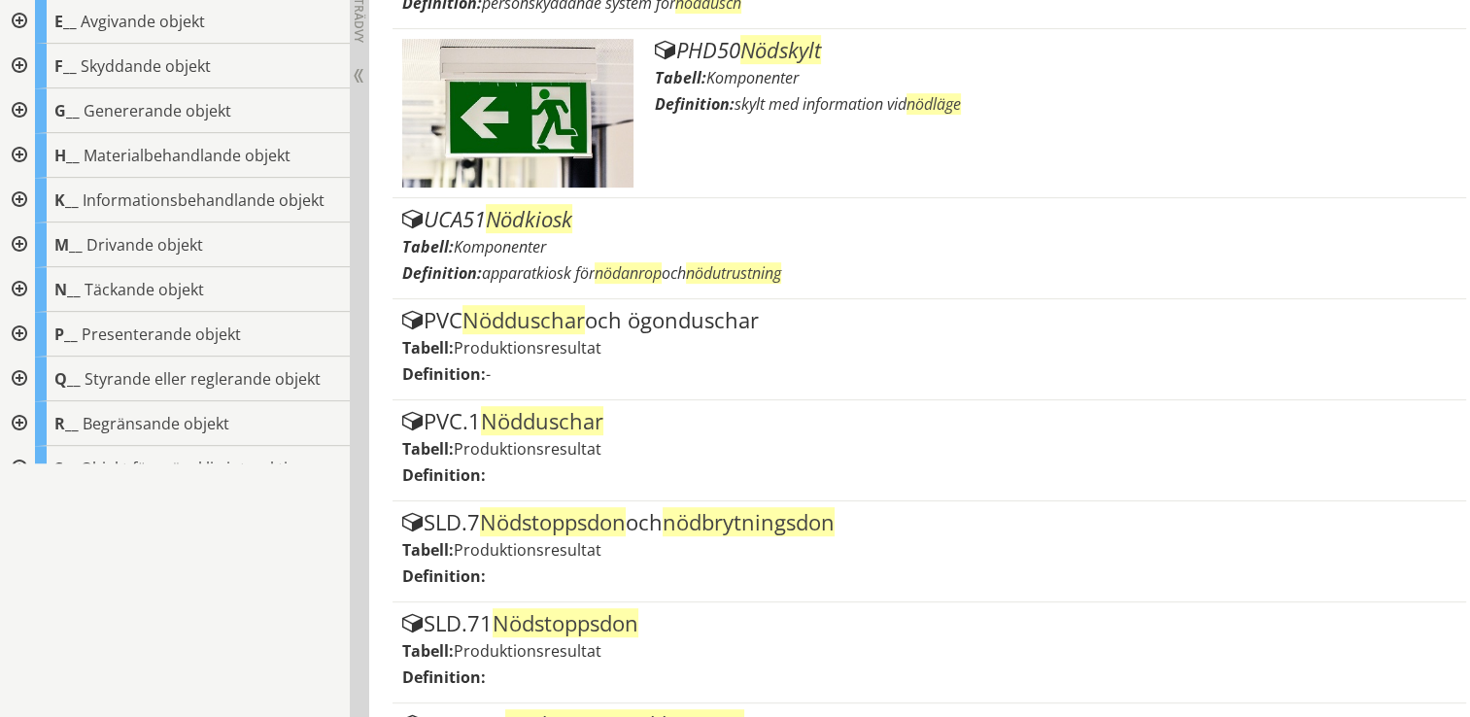
scroll to position [0, 0]
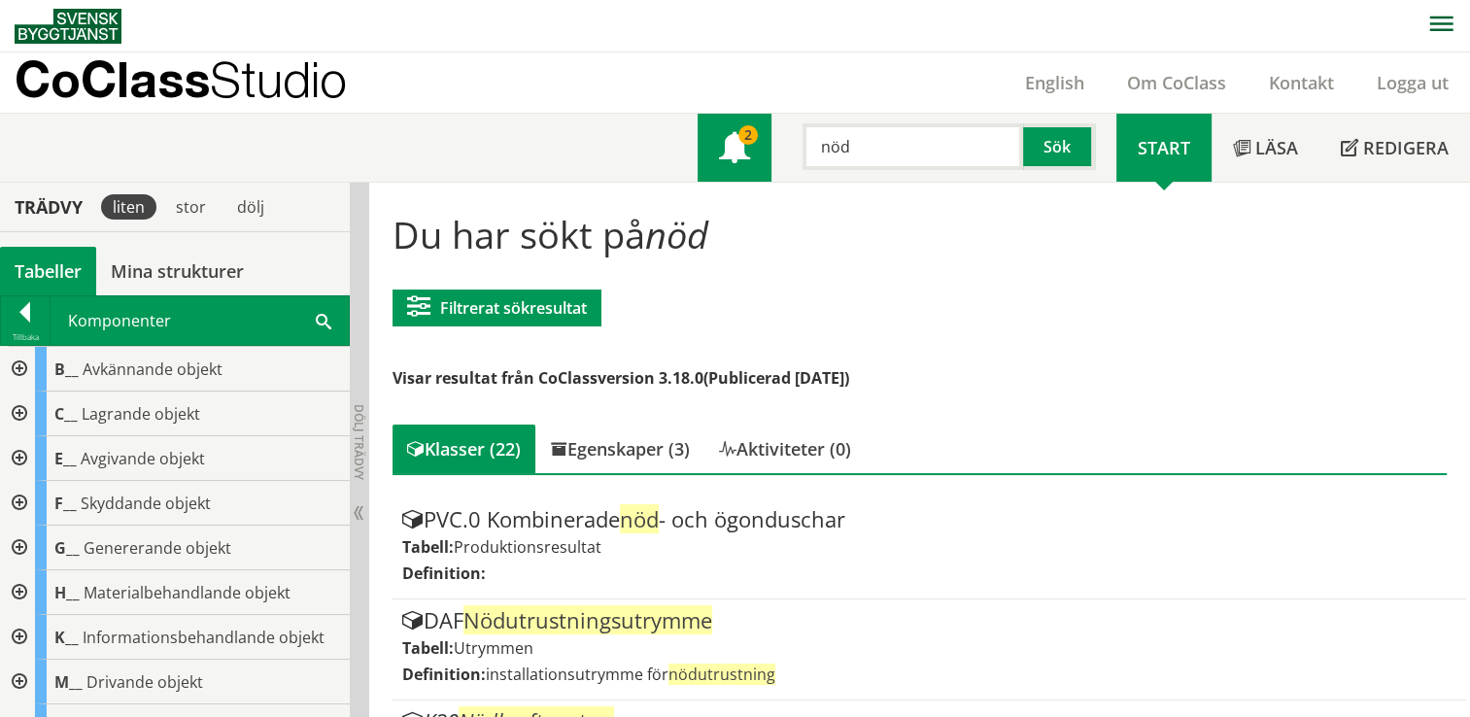
drag, startPoint x: 931, startPoint y: 145, endPoint x: 738, endPoint y: 164, distance: 193.4
click at [738, 164] on div "Meny 2 nöd Sök" at bounding box center [907, 148] width 419 height 68
type input "PF"
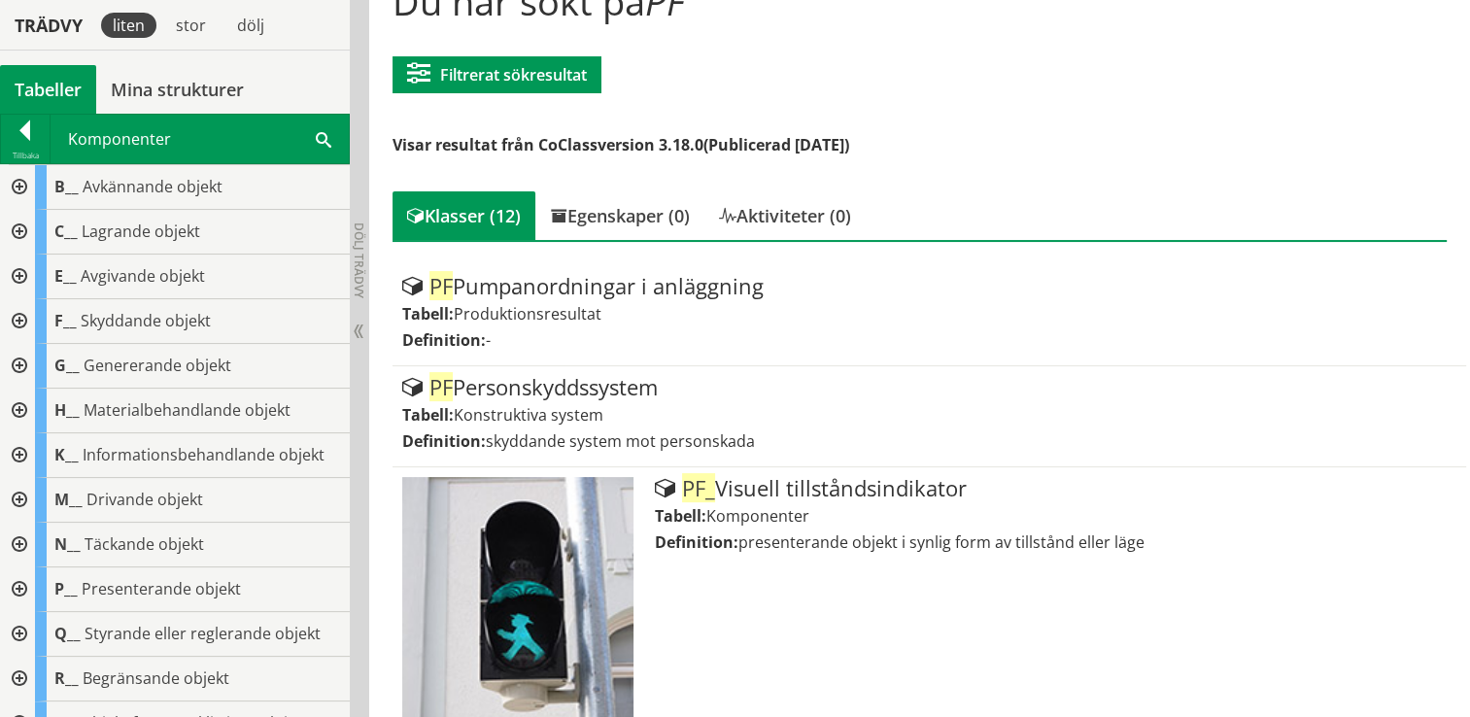
scroll to position [232, 0]
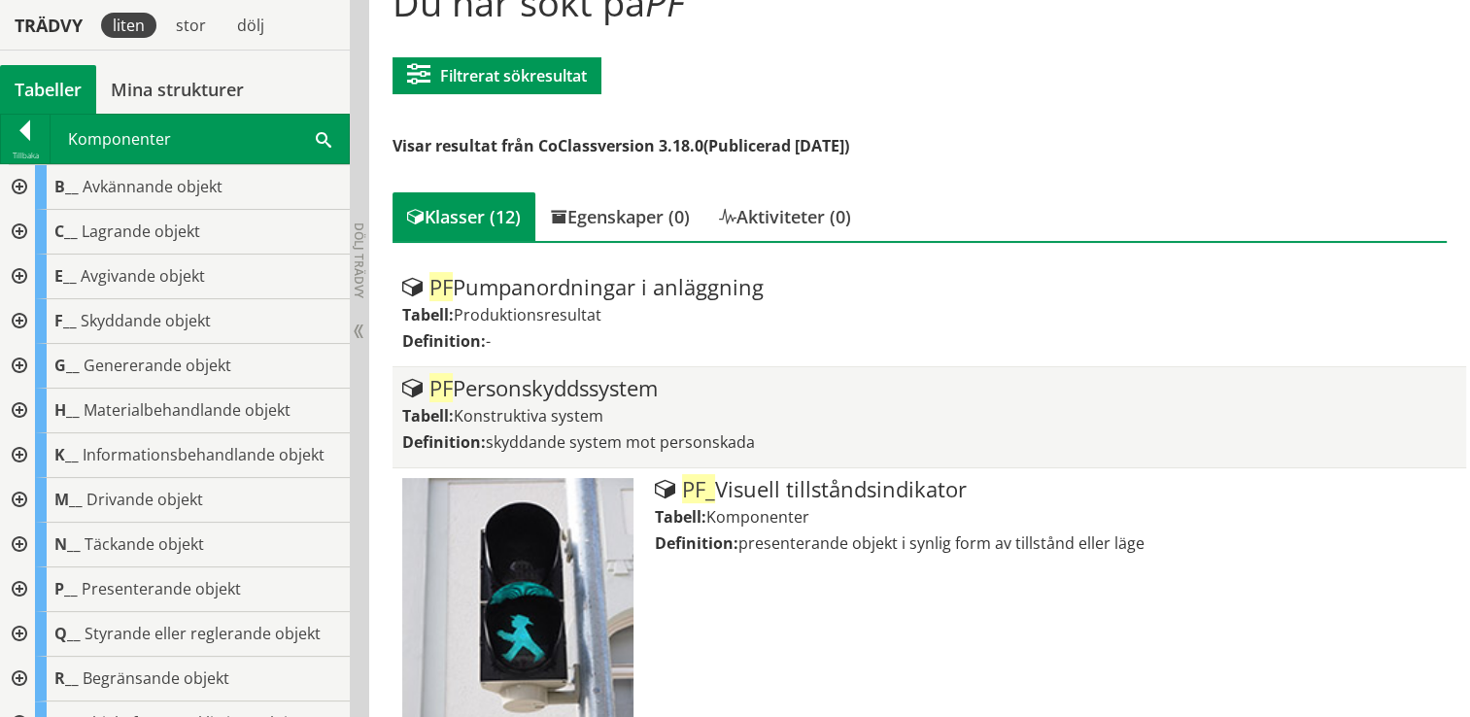
click at [735, 424] on div "Tabell: Konstruktiva system" at bounding box center [929, 415] width 1055 height 21
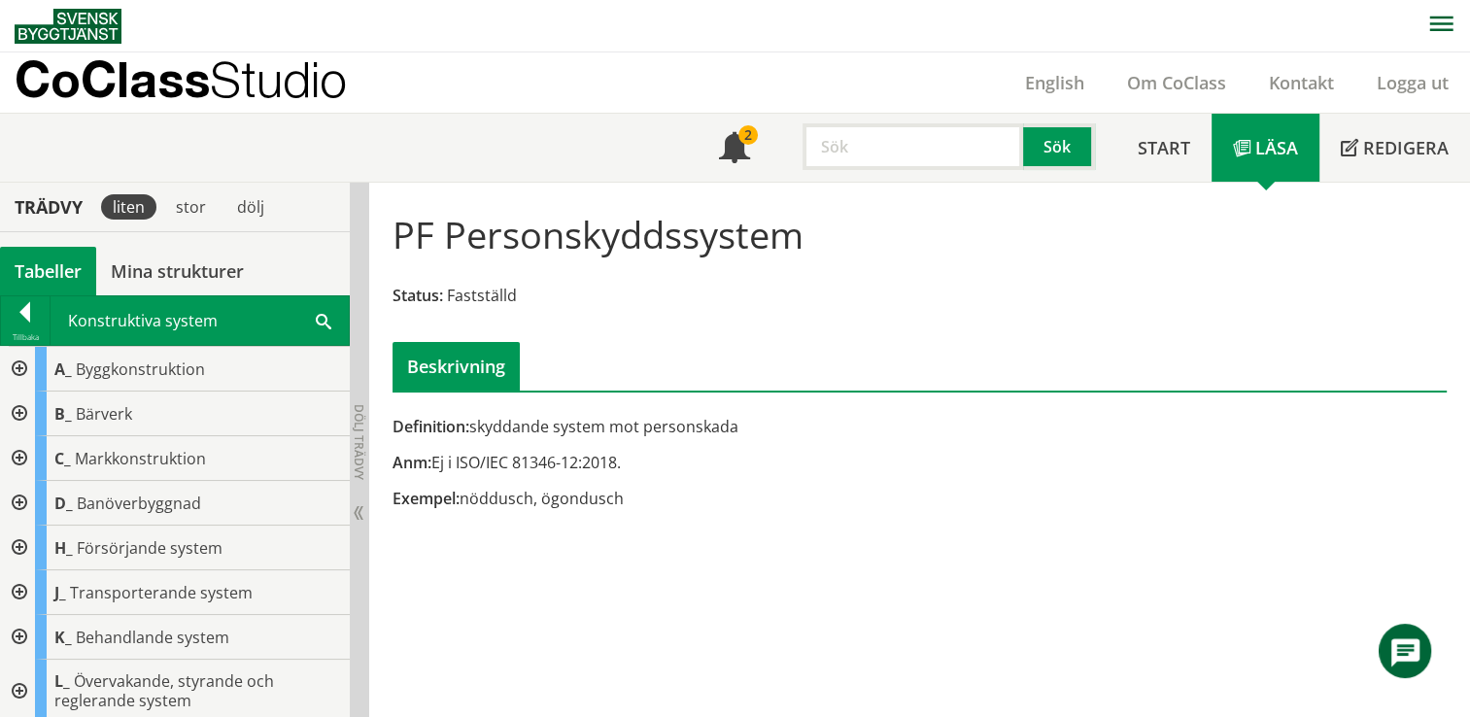
drag, startPoint x: 481, startPoint y: 490, endPoint x: 688, endPoint y: 503, distance: 207.4
click at [688, 503] on div "Exempel: nöddusch, ögondusch" at bounding box center [740, 498] width 695 height 21
drag, startPoint x: 630, startPoint y: 501, endPoint x: 489, endPoint y: 493, distance: 141.2
click at [489, 493] on div "Exempel: nöddusch, ögondusch" at bounding box center [740, 498] width 695 height 21
click at [909, 130] on input "text" at bounding box center [913, 146] width 221 height 47
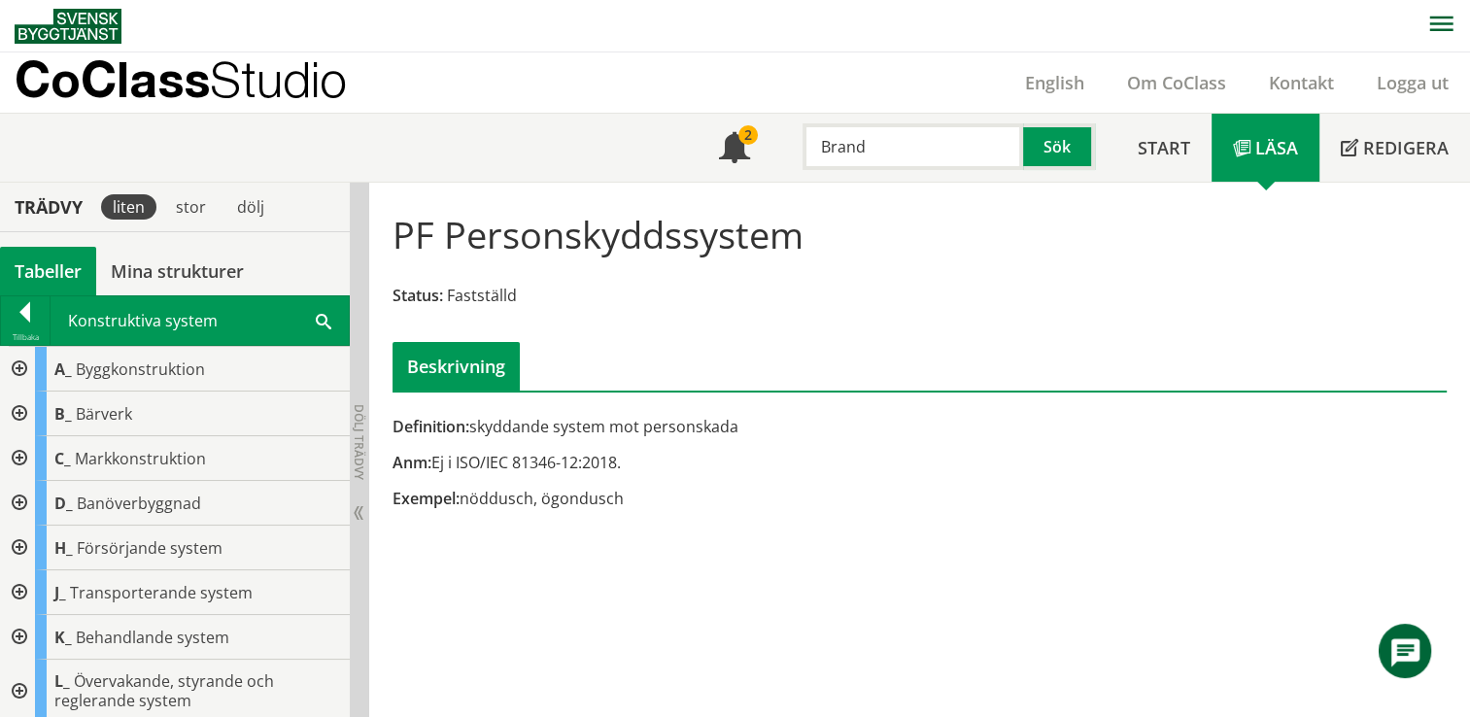
type input "Brand"
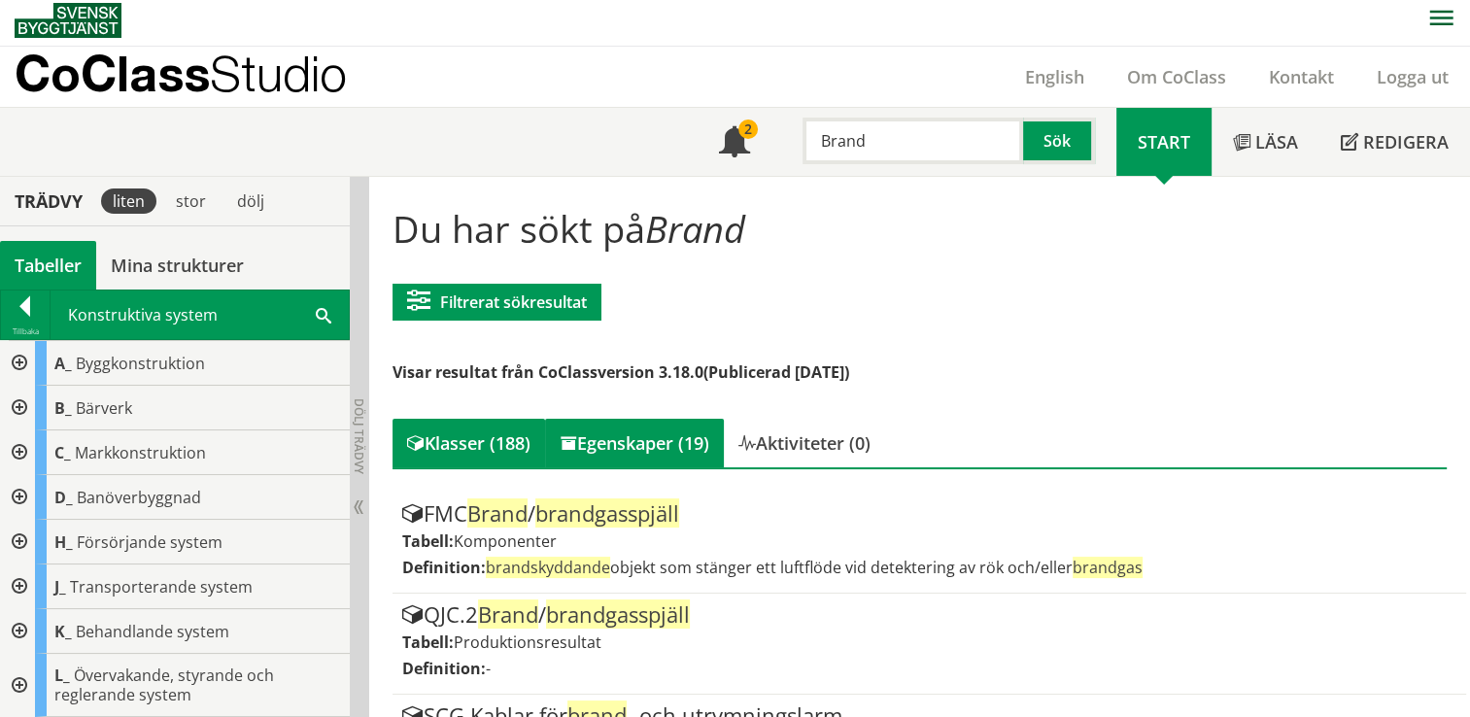
scroll to position [4, 0]
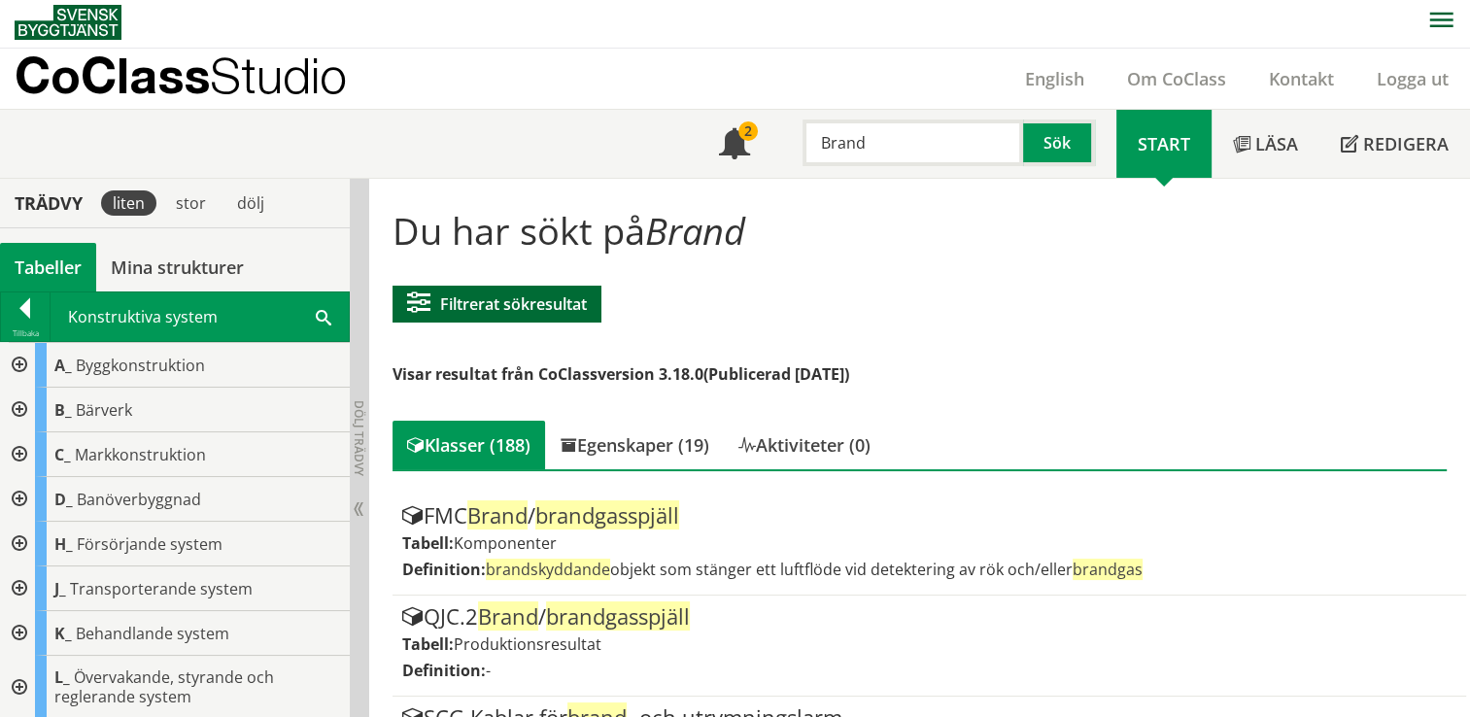
click at [521, 290] on button "Filtrerat sökresultat" at bounding box center [497, 304] width 209 height 37
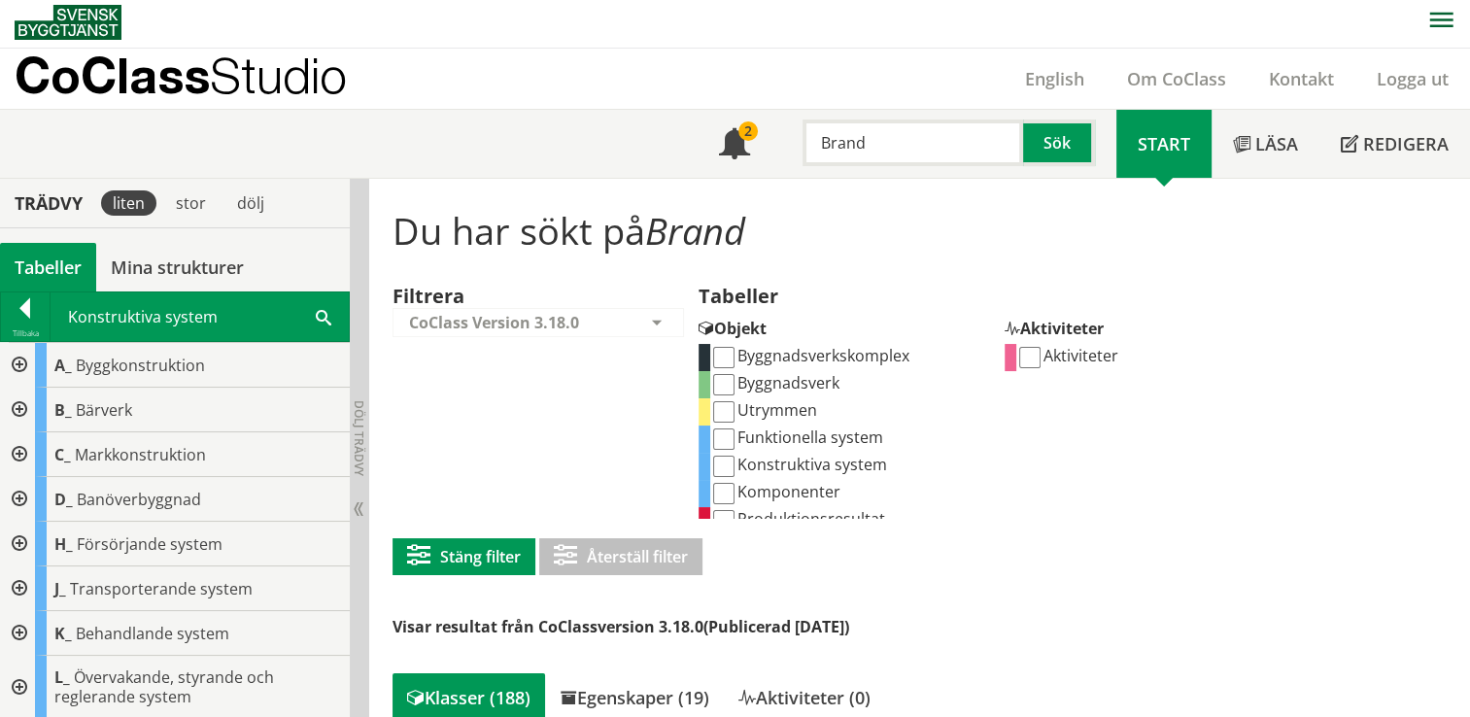
click at [720, 463] on input "Konstruktiva system" at bounding box center [723, 466] width 21 height 21
checkbox input "true"
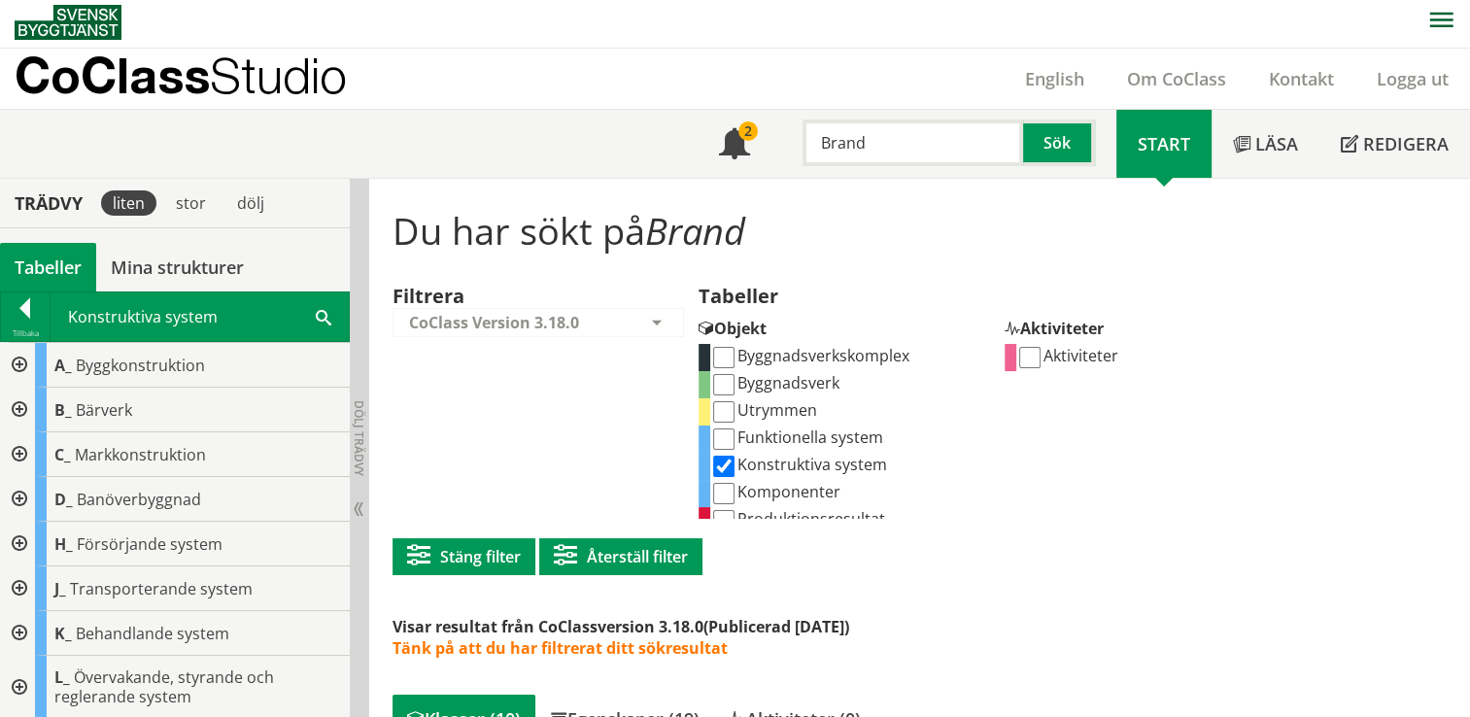
click at [1244, 484] on div "Aktiviteter" at bounding box center [1151, 431] width 292 height 175
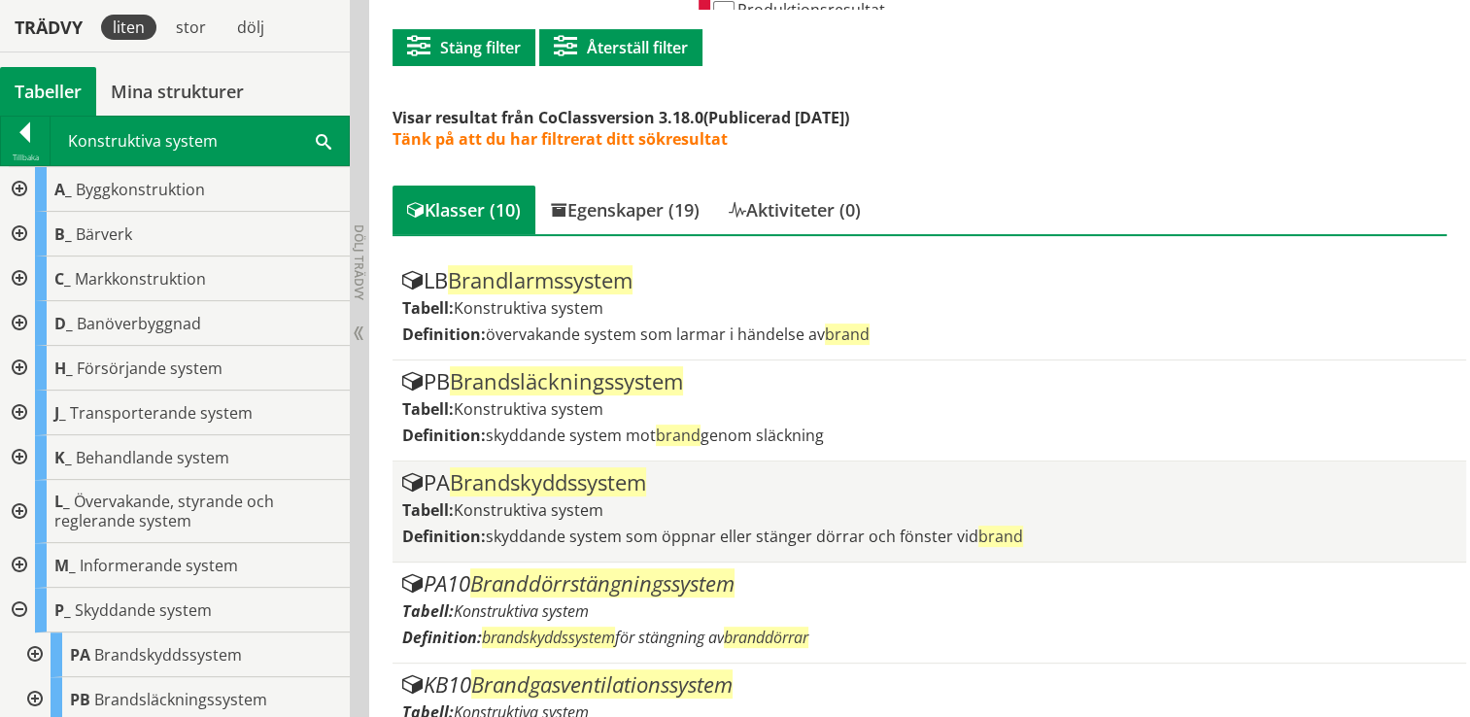
scroll to position [515, 0]
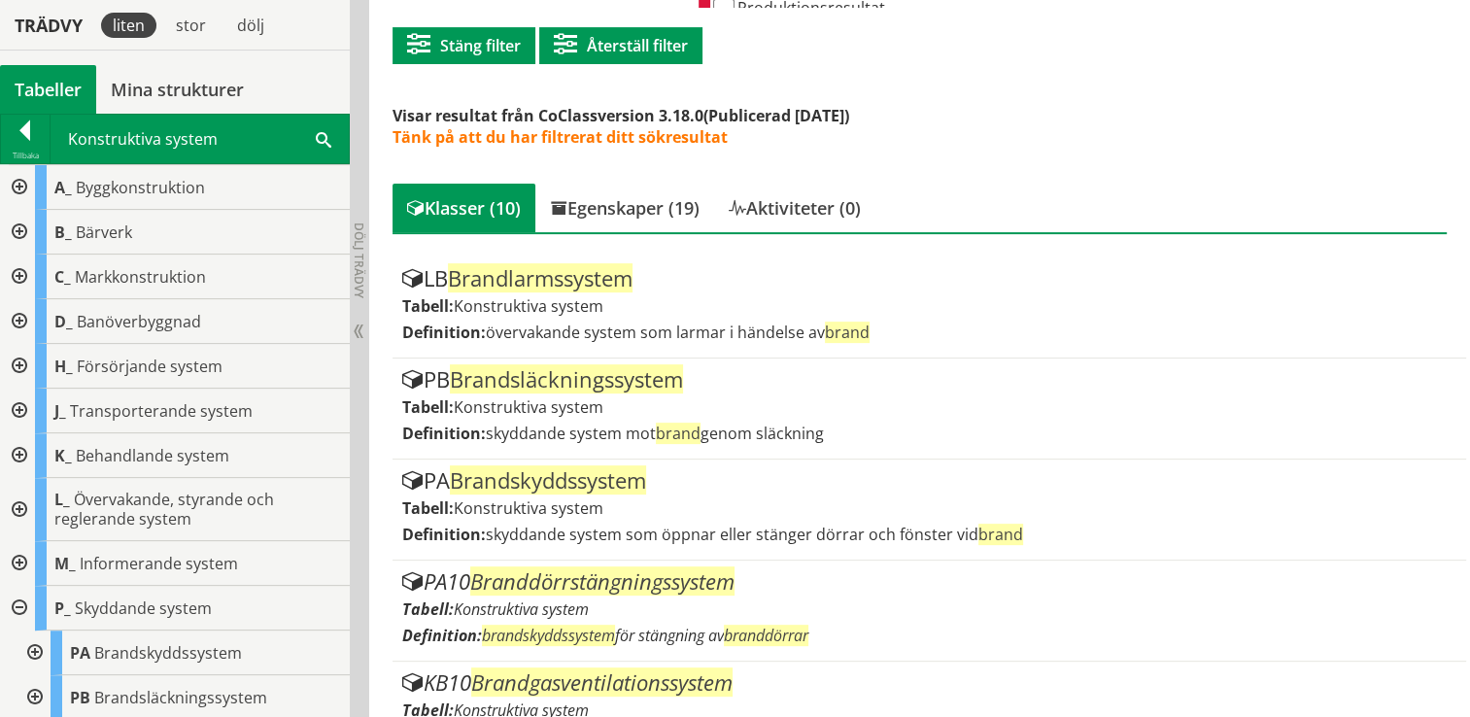
drag, startPoint x: 602, startPoint y: 469, endPoint x: 1095, endPoint y: 172, distance: 575.4
click at [1095, 172] on div "Du har sökt på Brand Filtrerat sökresultat Filtrera CoClass Version 3.18.0 CoCl…" at bounding box center [919, 475] width 1081 height 1586
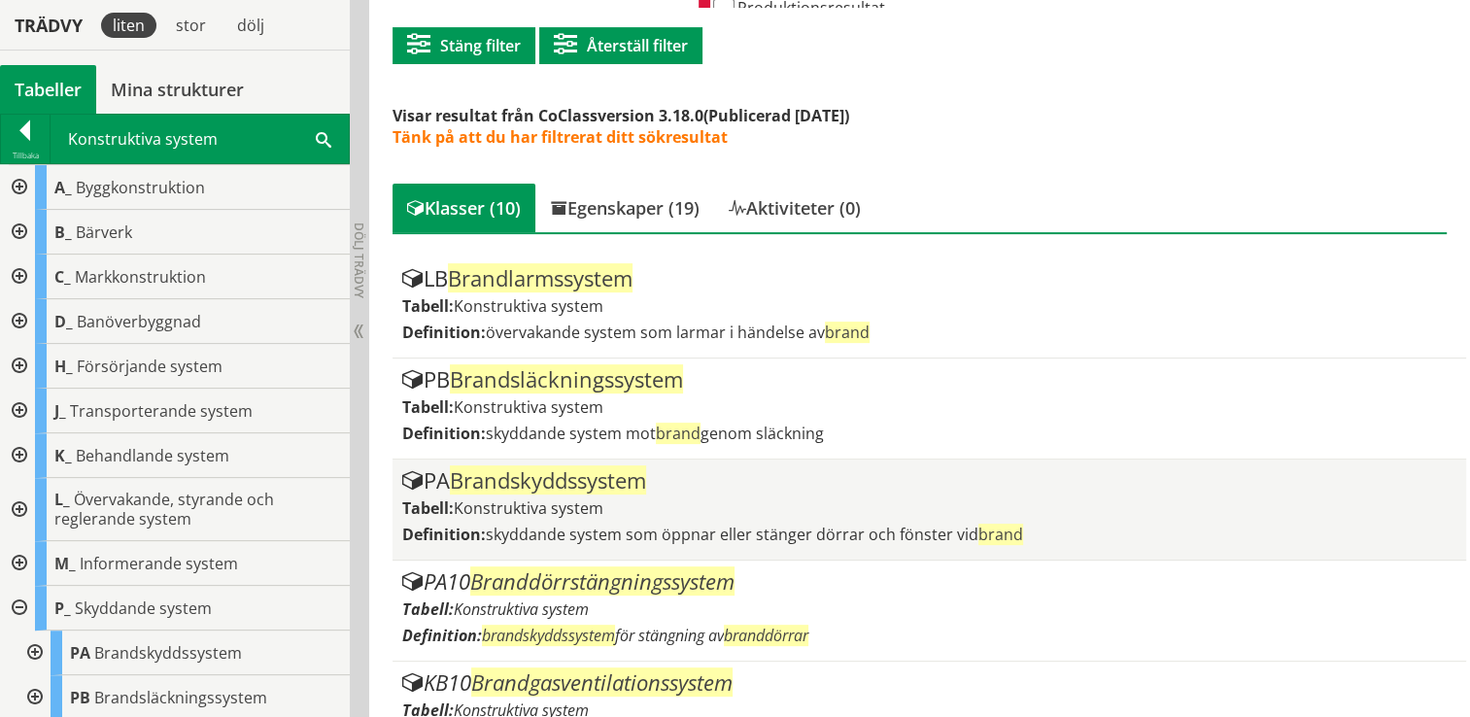
drag, startPoint x: 413, startPoint y: 503, endPoint x: 411, endPoint y: 526, distance: 22.4
click at [411, 526] on label "Definition:" at bounding box center [444, 534] width 84 height 21
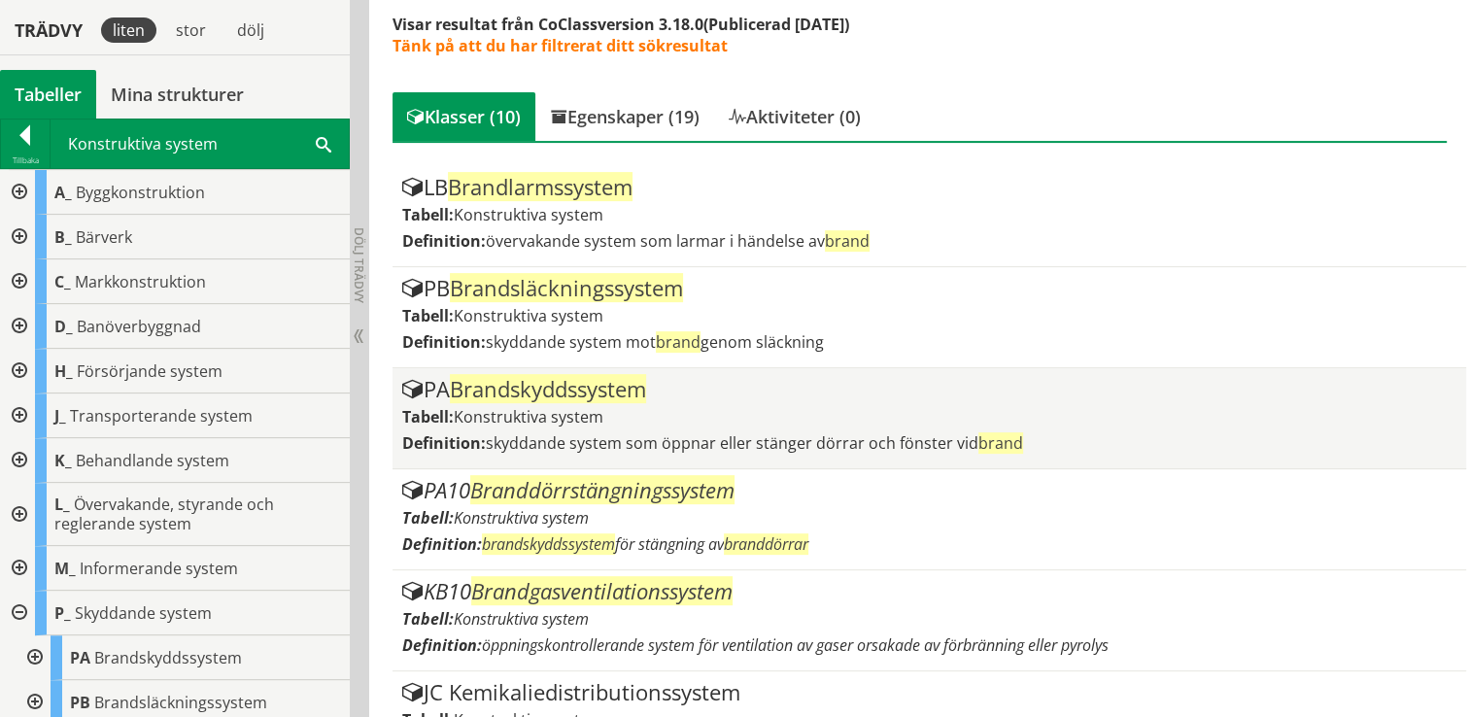
scroll to position [606, 0]
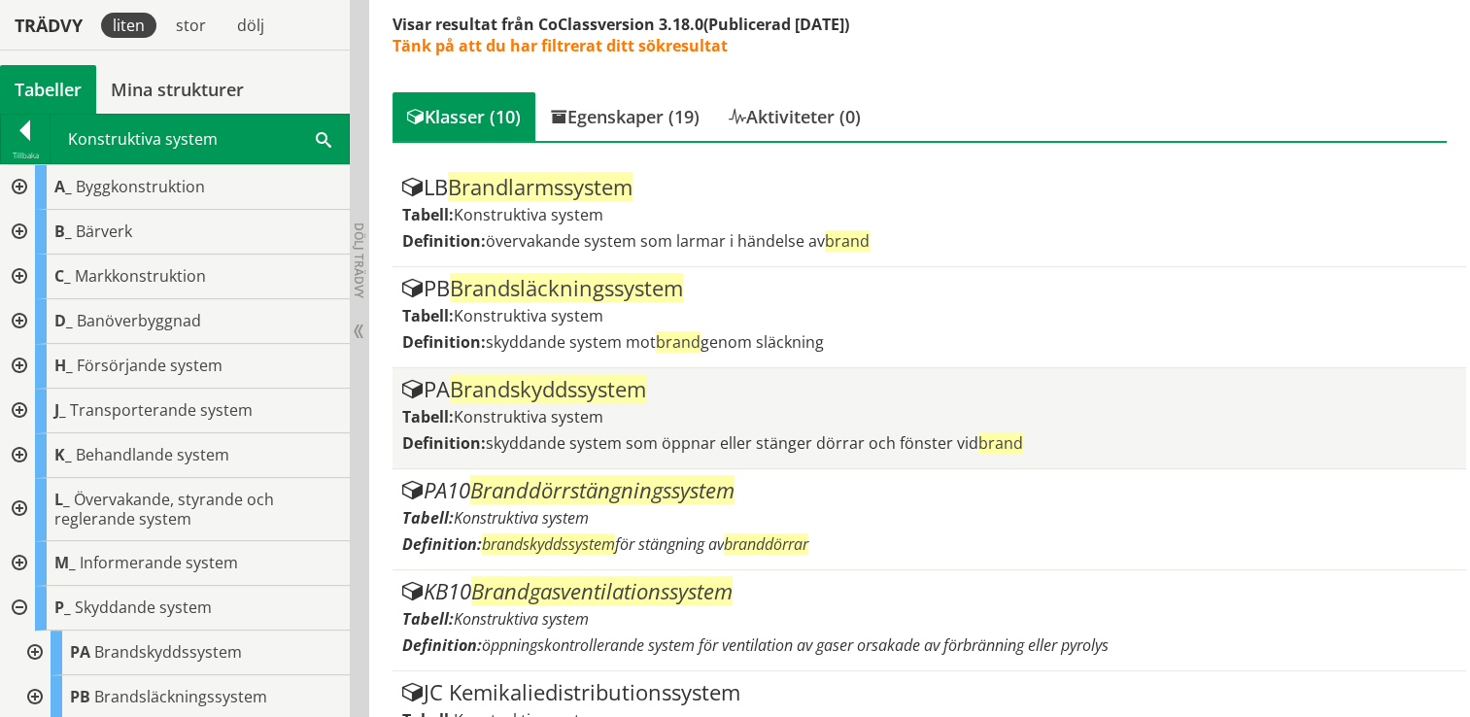
click at [911, 433] on span "skyddande system som öppnar eller stänger dörrar och fönster vid brand" at bounding box center [754, 442] width 537 height 21
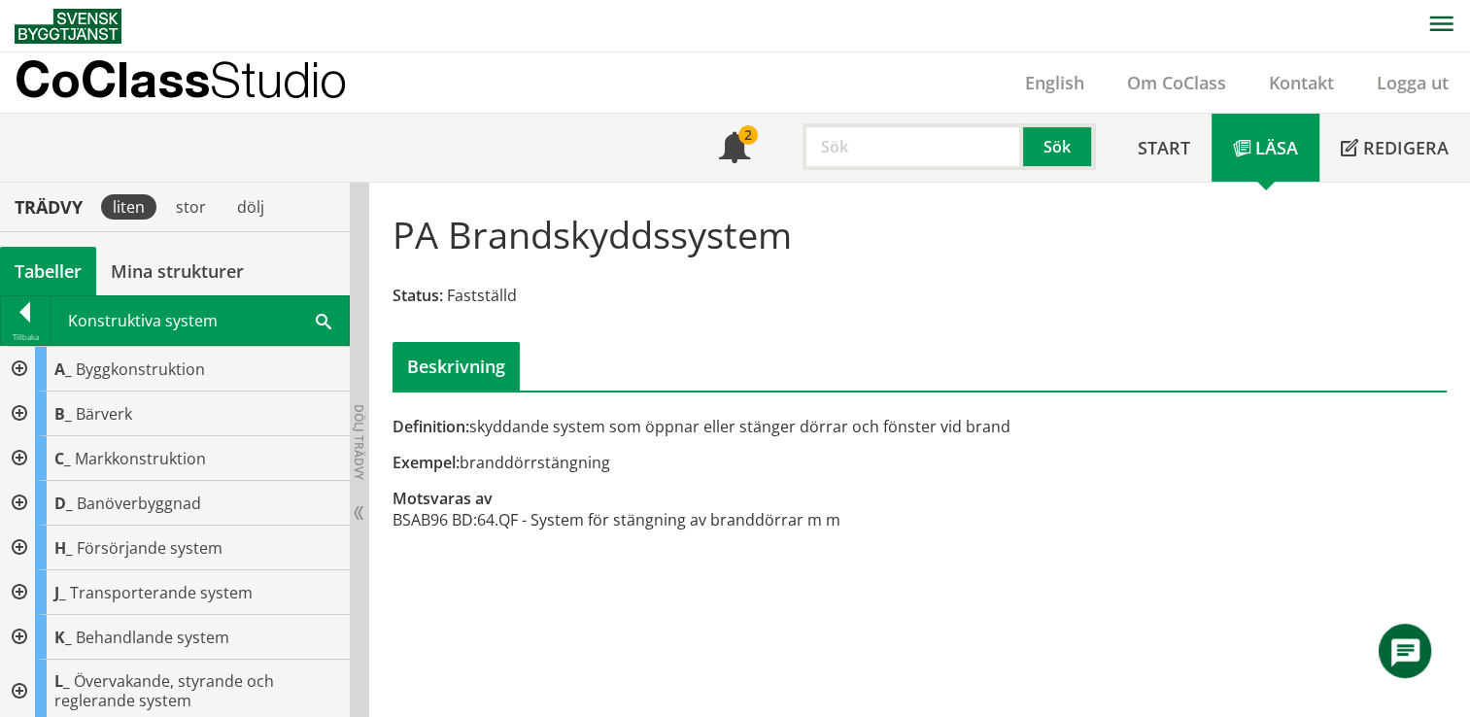
drag, startPoint x: 0, startPoint y: 0, endPoint x: 114, endPoint y: 52, distance: 125.2
click at [104, 68] on p "CoClass Studio" at bounding box center [181, 79] width 332 height 22
click at [9, 361] on div at bounding box center [17, 369] width 35 height 45
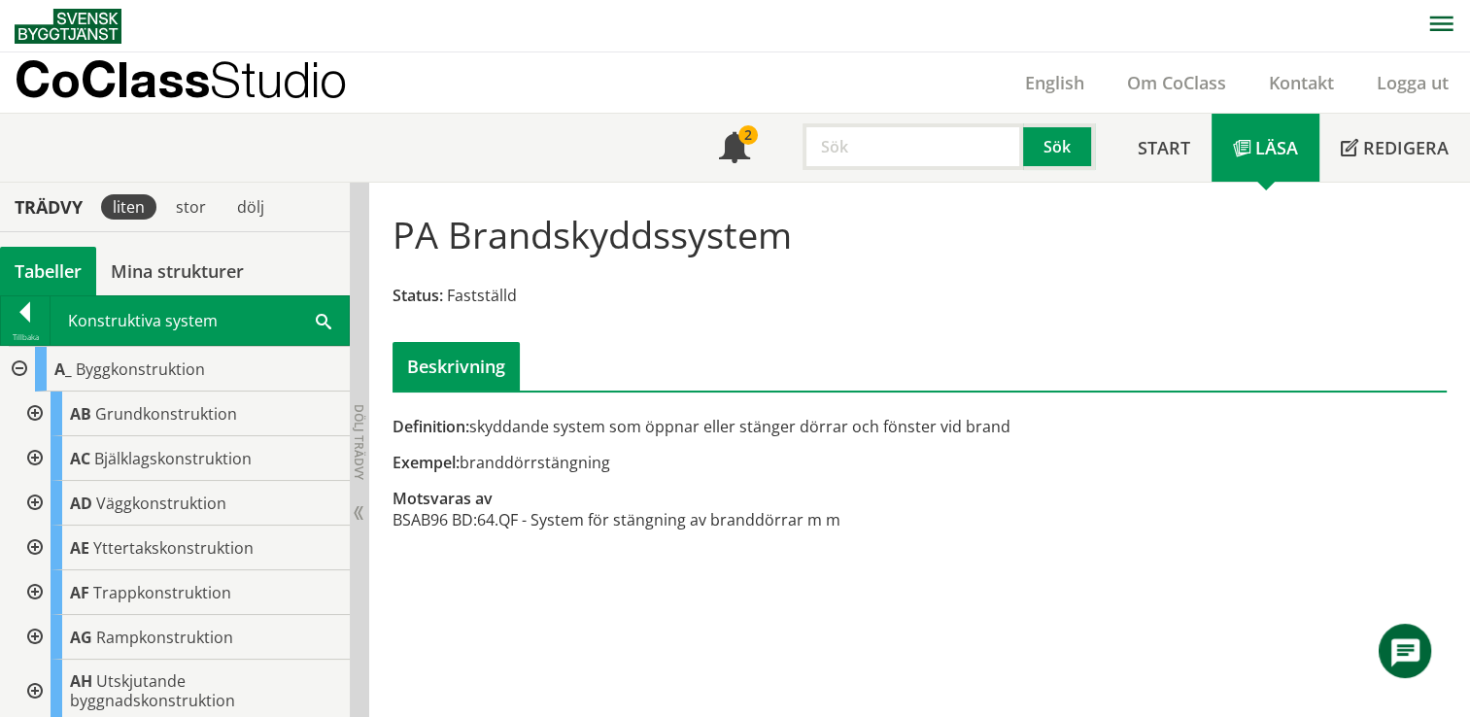
click at [33, 589] on div at bounding box center [33, 592] width 35 height 45
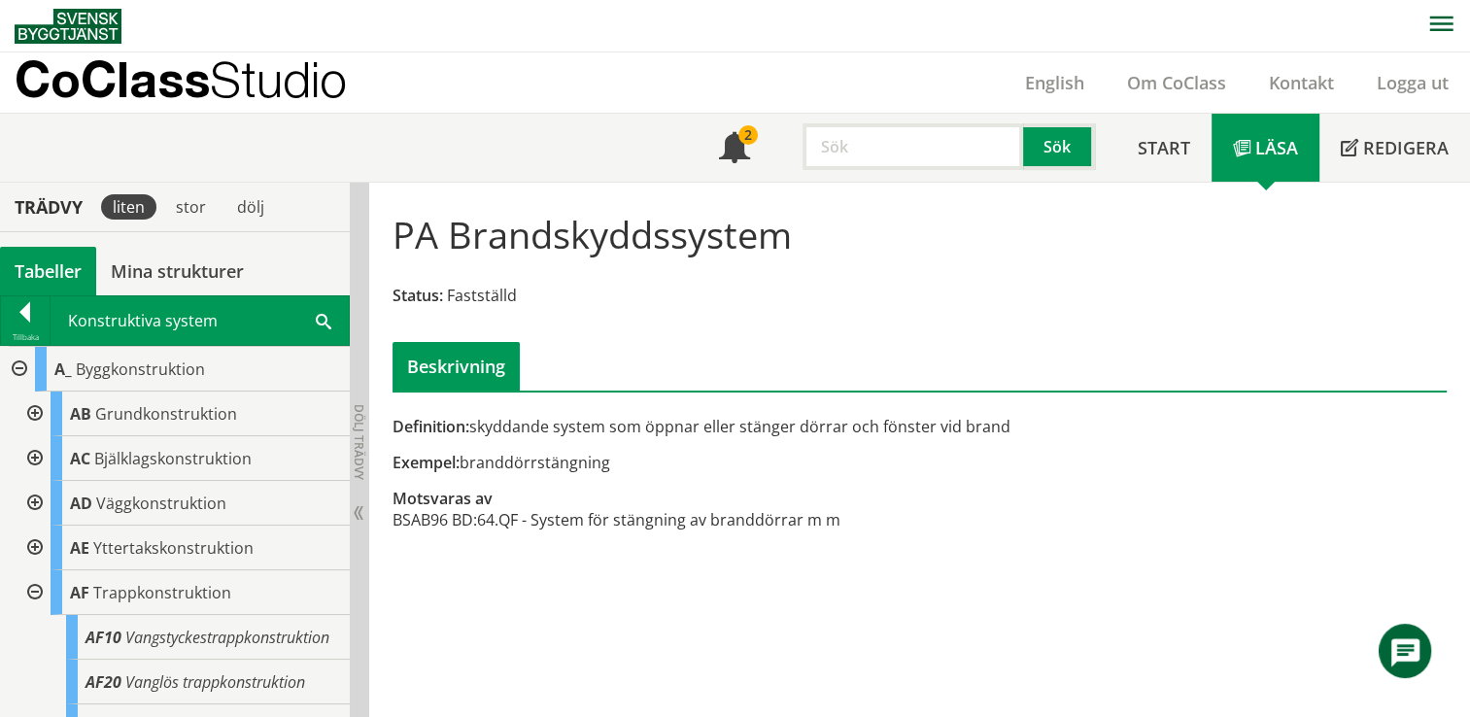
click at [816, 312] on div "PA Brandskyddssystem Status: Fastställd Beskrivning" at bounding box center [919, 293] width 1081 height 193
